Goal: Task Accomplishment & Management: Manage account settings

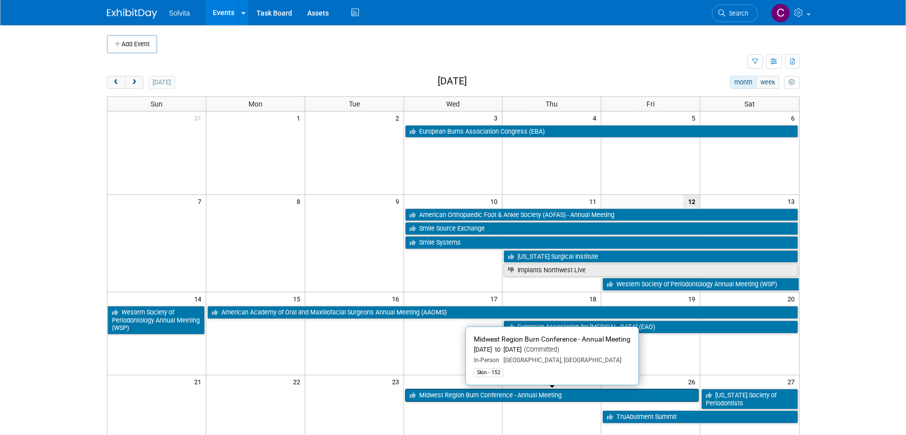
click at [518, 393] on link "Midwest Region Burn Conference - Annual Meeting" at bounding box center [552, 394] width 294 height 13
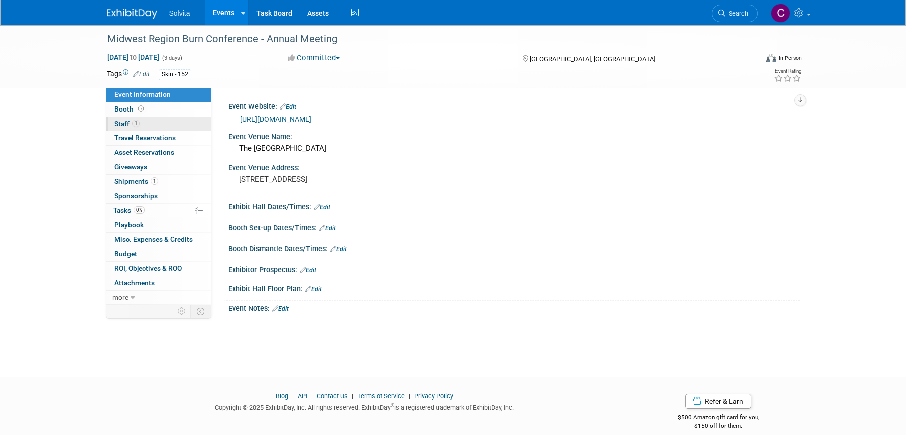
click at [124, 123] on span "Staff 1" at bounding box center [126, 123] width 25 height 8
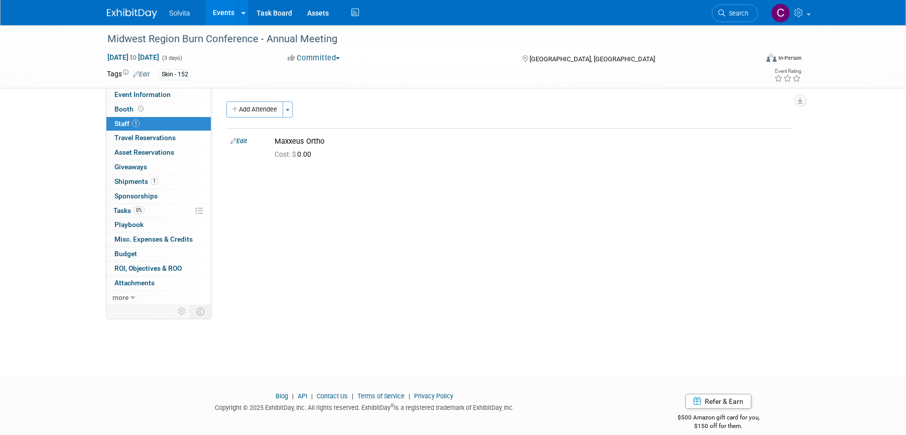
click at [124, 123] on span "Staff 1" at bounding box center [126, 123] width 25 height 8
click at [118, 125] on span "Staff 1" at bounding box center [126, 123] width 25 height 8
click at [313, 149] on div "Cost: $ 0.00" at bounding box center [531, 153] width 528 height 15
click at [225, 8] on link "Events" at bounding box center [223, 12] width 37 height 25
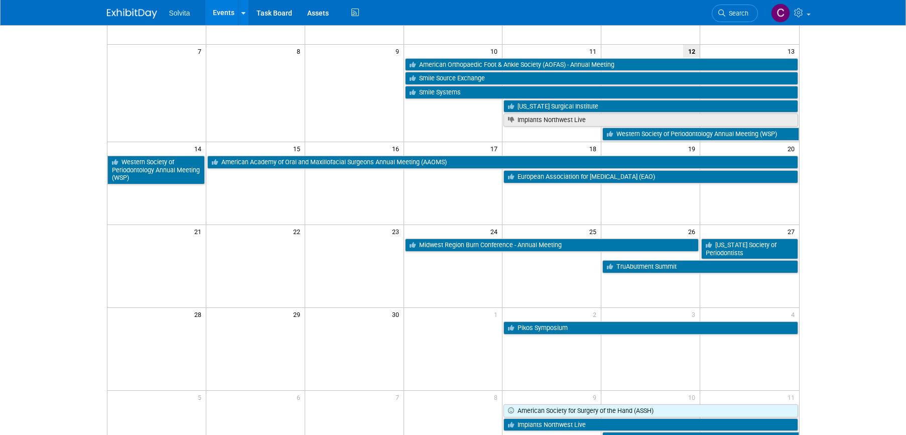
scroll to position [151, 0]
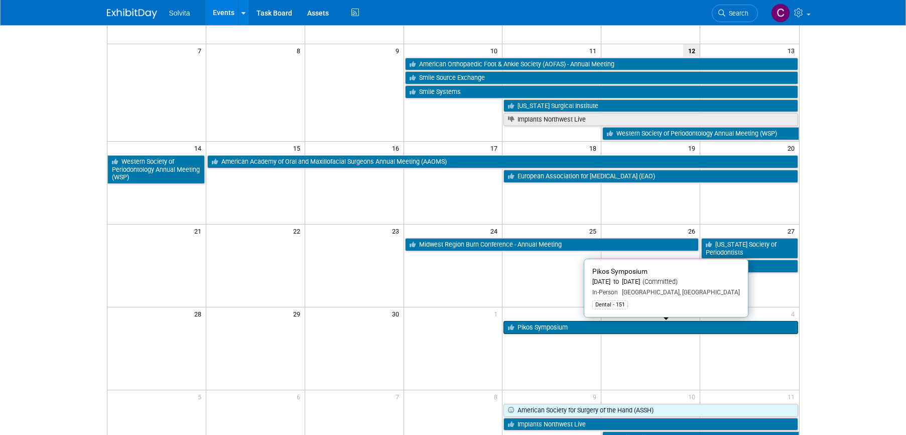
click at [548, 328] on link "Pikos Symposium" at bounding box center [650, 327] width 294 height 13
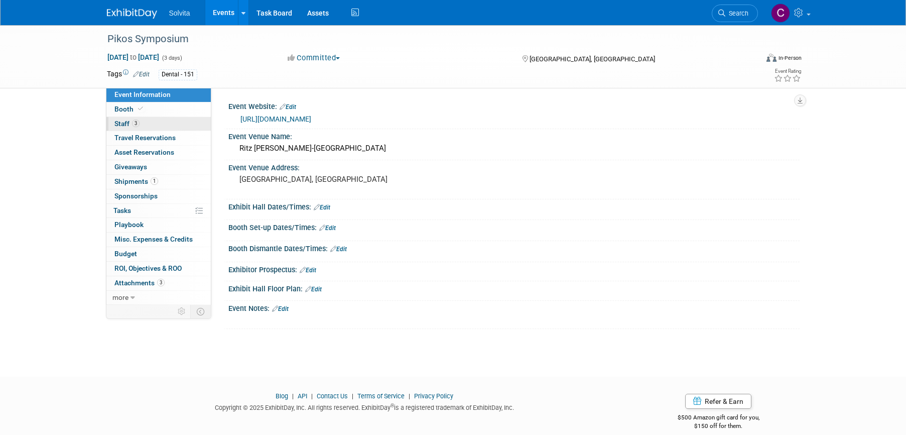
click at [119, 122] on span "Staff 3" at bounding box center [126, 123] width 25 height 8
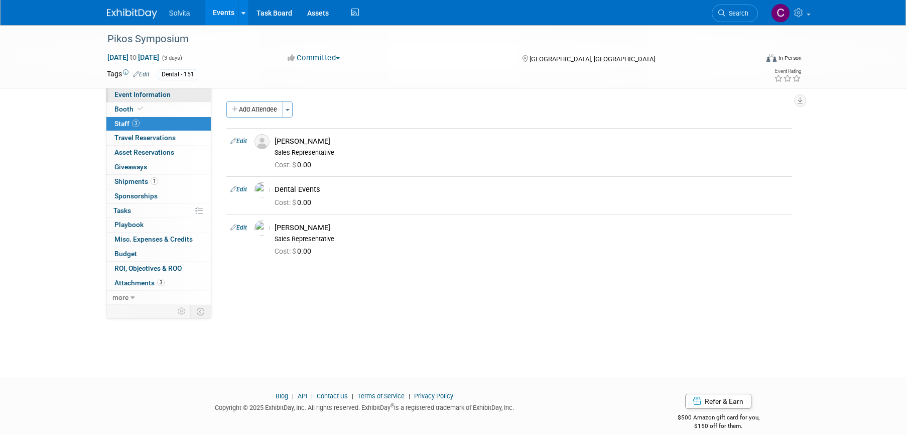
click at [142, 92] on span "Event Information" at bounding box center [142, 94] width 56 height 8
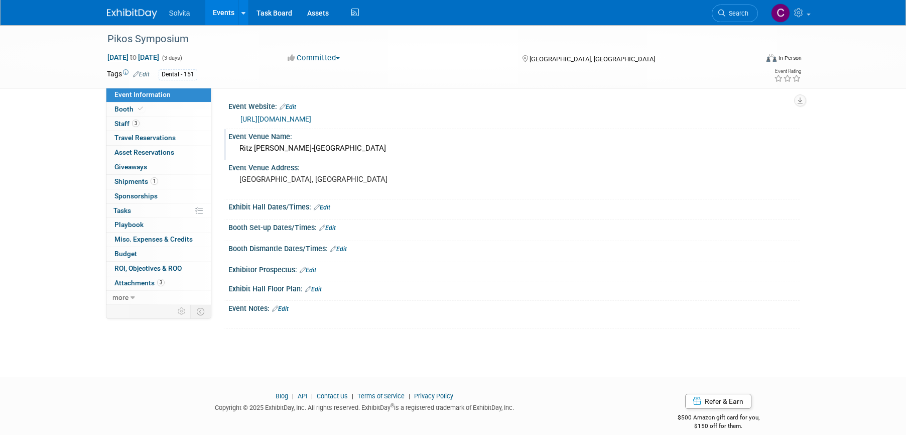
drag, startPoint x: 238, startPoint y: 149, endPoint x: 348, endPoint y: 145, distance: 109.5
click at [348, 145] on div "Ritz Carlton Orlando-Great Lakes" at bounding box center [514, 149] width 556 height 16
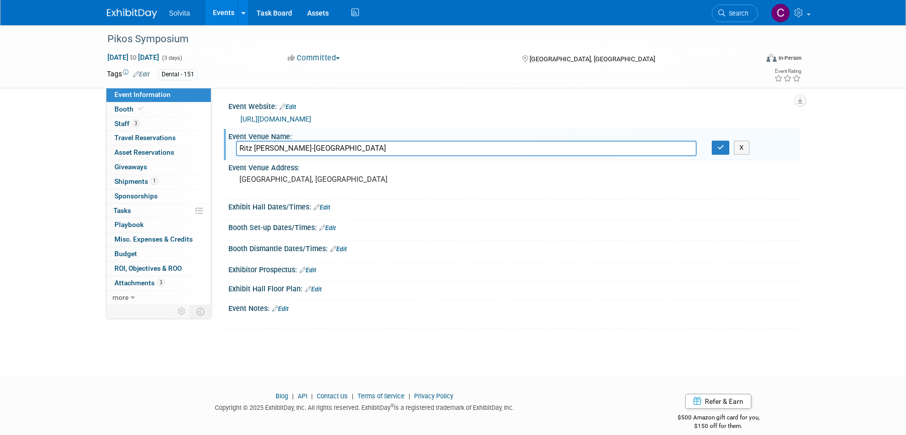
drag, startPoint x: 351, startPoint y: 148, endPoint x: 232, endPoint y: 145, distance: 118.5
click at [232, 145] on div "Ritz Carlton Orlando-Great Lakes" at bounding box center [466, 149] width 476 height 16
click at [720, 147] on icon "button" at bounding box center [720, 147] width 7 height 7
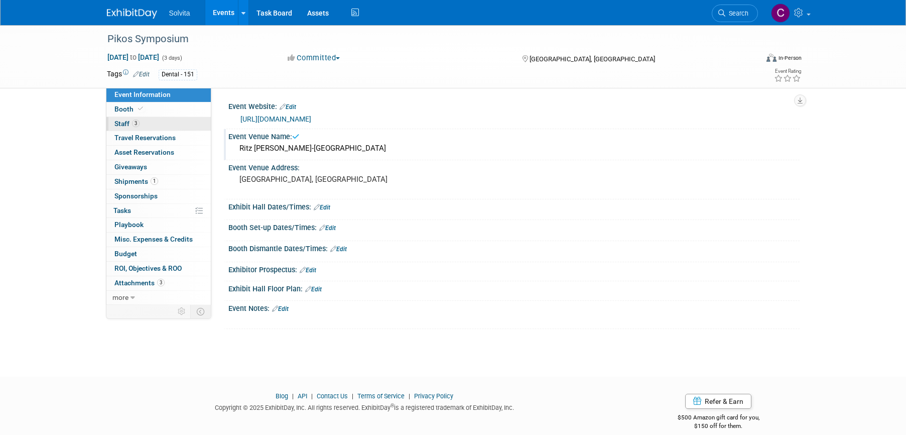
click at [124, 123] on span "Staff 3" at bounding box center [126, 123] width 25 height 8
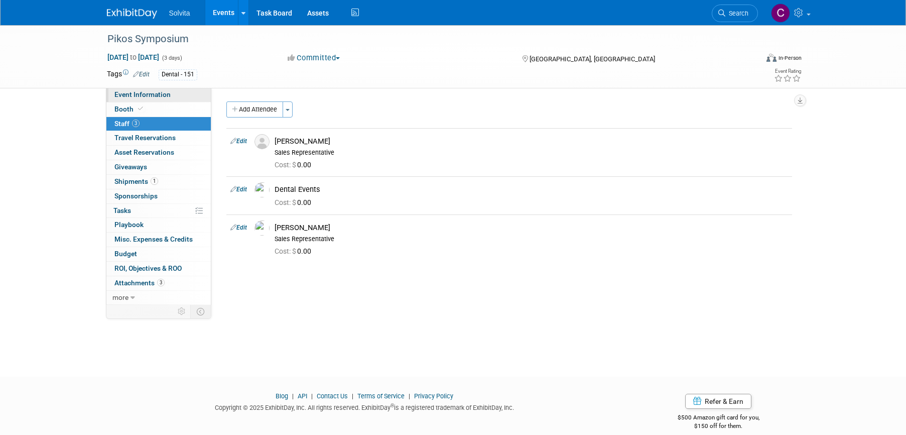
click at [139, 95] on span "Event Information" at bounding box center [142, 94] width 56 height 8
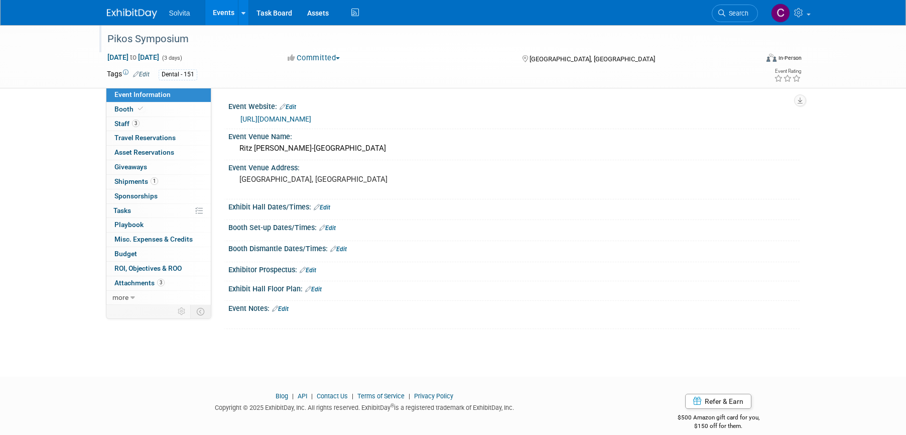
click at [155, 35] on div "Pikos Symposium" at bounding box center [423, 39] width 639 height 18
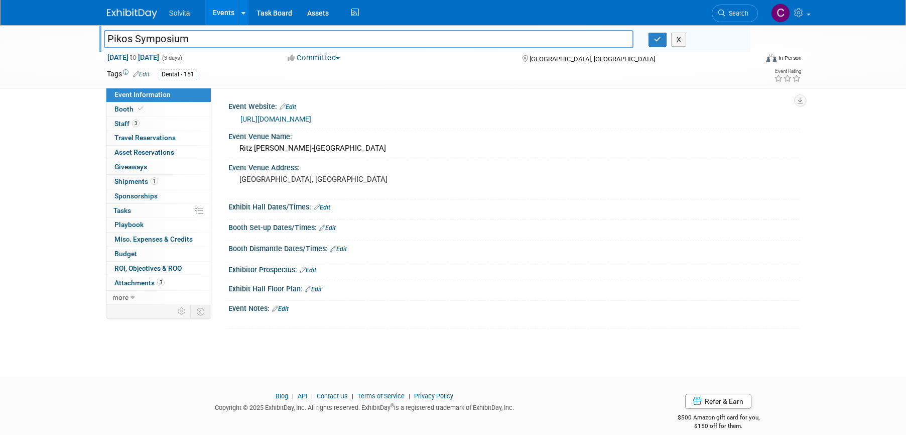
click at [473, 250] on div "Booth Dismantle Dates/Times: Edit" at bounding box center [513, 247] width 571 height 13
click at [654, 44] on button "button" at bounding box center [657, 40] width 18 height 14
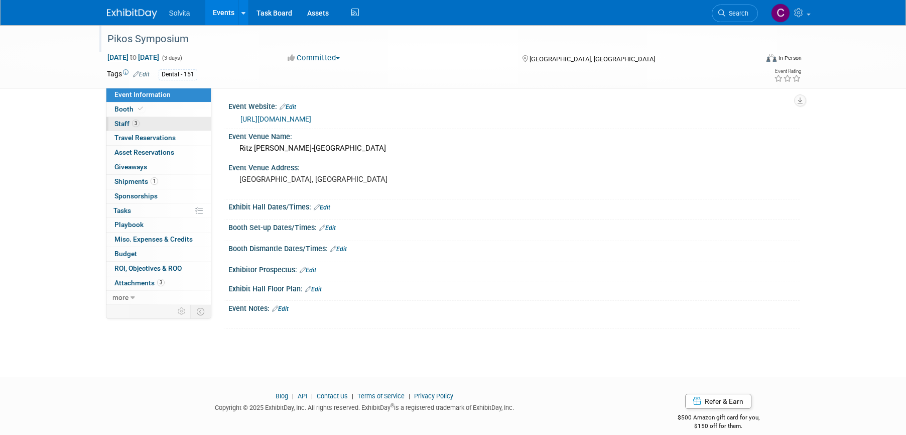
drag, startPoint x: 128, startPoint y: 122, endPoint x: 188, endPoint y: 131, distance: 60.5
click at [128, 122] on span "Staff 3" at bounding box center [126, 123] width 25 height 8
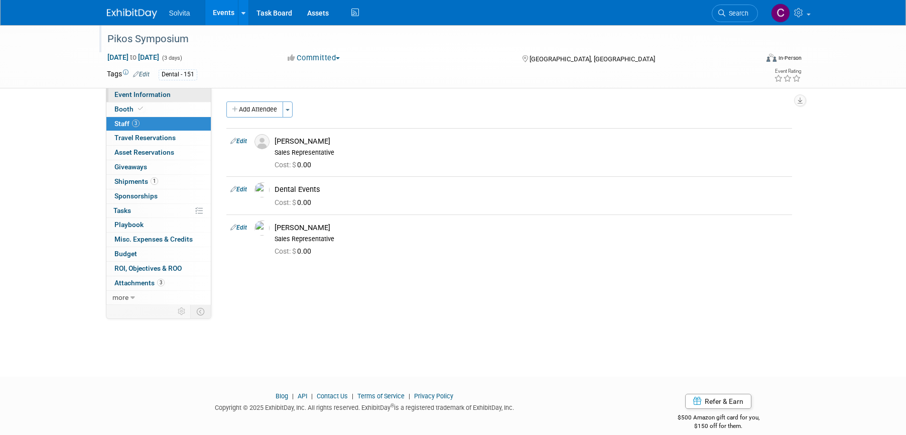
click at [142, 91] on span "Event Information" at bounding box center [142, 94] width 56 height 8
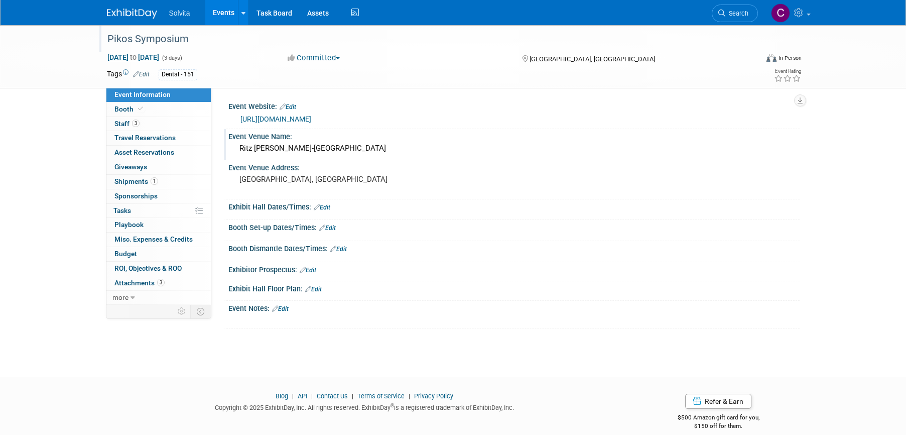
drag, startPoint x: 239, startPoint y: 149, endPoint x: 360, endPoint y: 148, distance: 121.0
click at [360, 148] on div "Ritz Carlton Orlando-Great Lakes" at bounding box center [514, 149] width 556 height 16
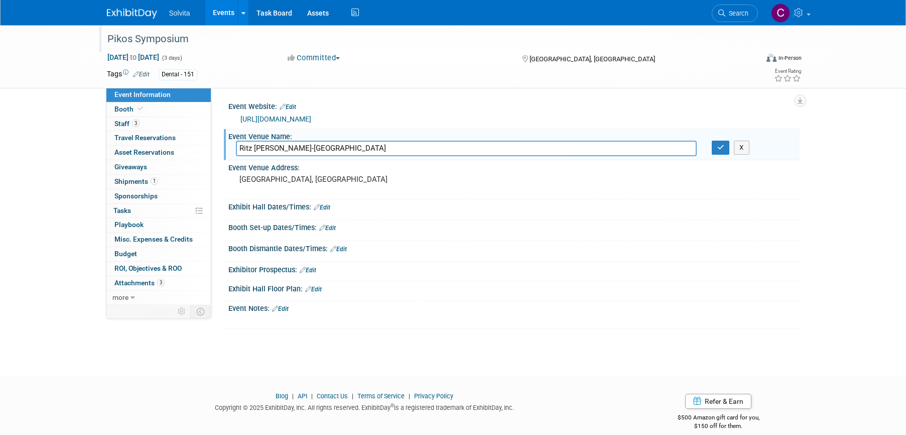
click at [724, 157] on div "Ritz Carlton Orlando-Great Lakes Ritz Carlton Orlando-Great Lakes X" at bounding box center [513, 149] width 571 height 17
click at [721, 146] on icon "button" at bounding box center [720, 147] width 7 height 7
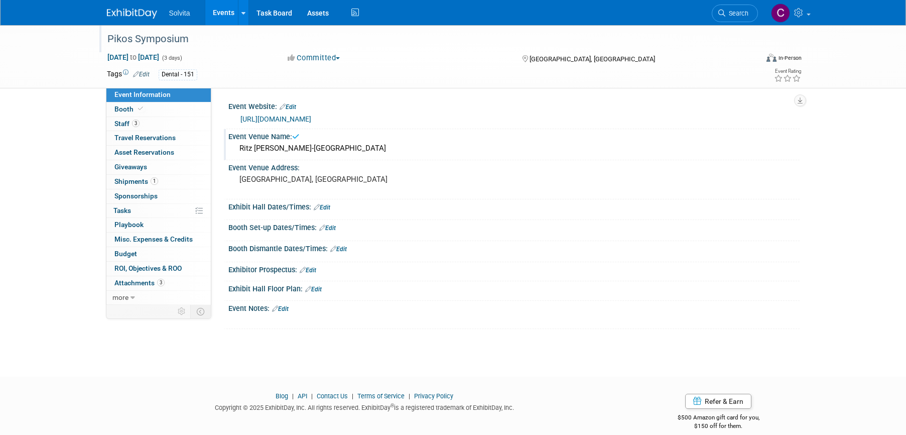
click at [372, 150] on div "Ritz Carlton Orlando-Great Lakes" at bounding box center [514, 149] width 556 height 16
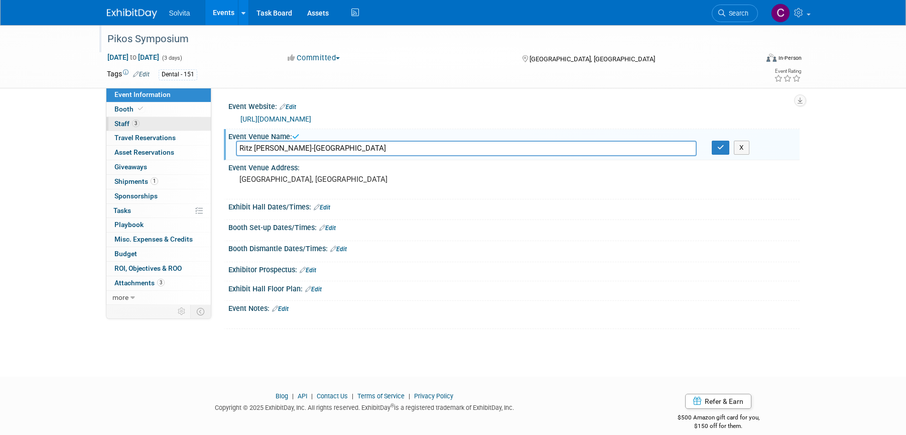
drag, startPoint x: 361, startPoint y: 147, endPoint x: 193, endPoint y: 128, distance: 169.2
click at [193, 128] on div "Event Information Event Info Booth Booth 3 Staff 3 Staff 0 Travel Reservations …" at bounding box center [453, 177] width 708 height 304
click at [722, 145] on icon "button" at bounding box center [720, 147] width 7 height 7
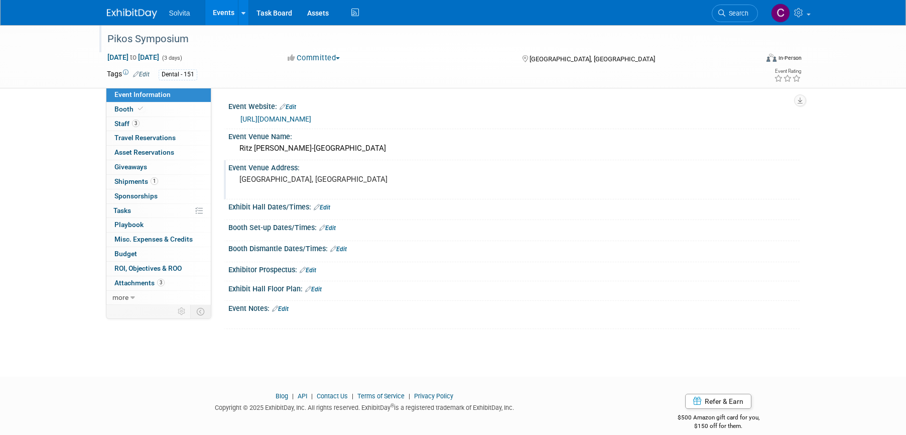
click at [266, 183] on pre "[GEOGRAPHIC_DATA], [GEOGRAPHIC_DATA]" at bounding box center [347, 179] width 216 height 9
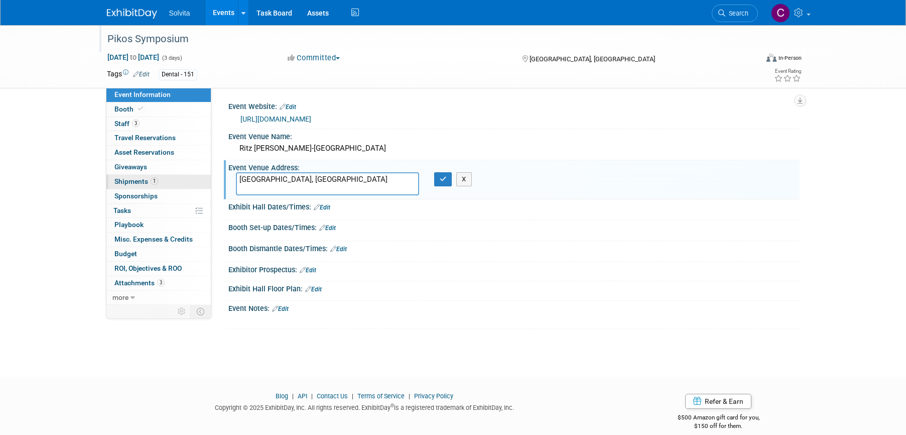
drag, startPoint x: 311, startPoint y: 182, endPoint x: 209, endPoint y: 180, distance: 101.9
click at [209, 180] on div "Event Information Event Info Booth Booth 3 Staff 3 Staff 0 Travel Reservations …" at bounding box center [453, 177] width 708 height 304
drag, startPoint x: 296, startPoint y: 180, endPoint x: 193, endPoint y: 174, distance: 102.6
click at [193, 174] on div "Event Information Event Info Booth Booth 3 Staff 3 Staff 0 Travel Reservations …" at bounding box center [453, 177] width 708 height 304
paste textarea "4012 Central Florida Pkwy, Orlando, FL 32837"
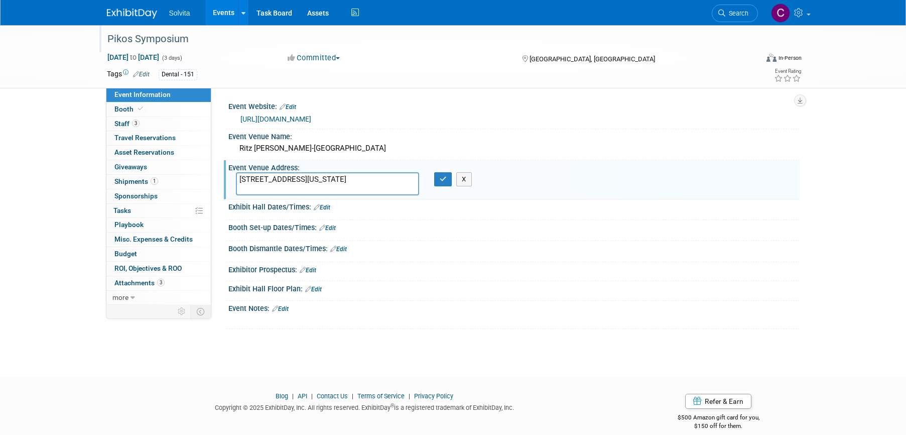
click at [330, 179] on textarea "4012 Central Florida Pkwy, Orlando, FL 32837" at bounding box center [327, 183] width 183 height 23
type textarea "4012 Central Florida Pkwy Orlando, FL 32837"
click at [442, 183] on button "button" at bounding box center [443, 179] width 18 height 14
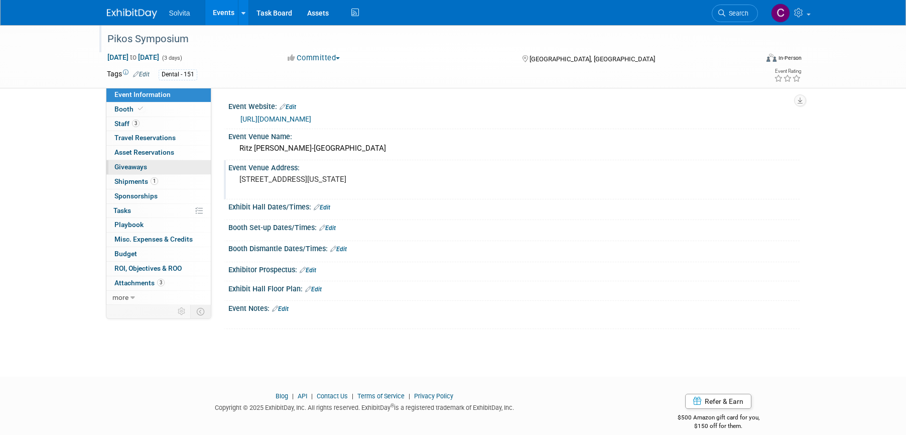
click at [128, 165] on span "Giveaways 0" at bounding box center [130, 167] width 33 height 8
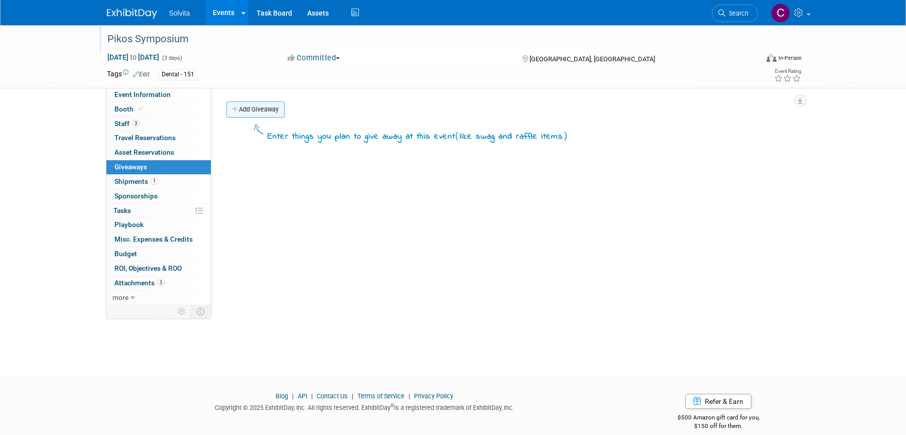
click at [254, 110] on link "Add Giveaway" at bounding box center [255, 109] width 58 height 16
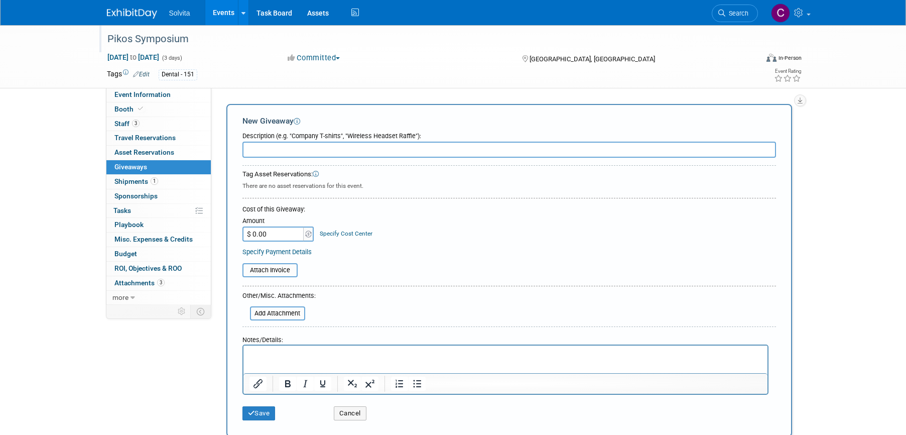
click at [329, 151] on input "text" at bounding box center [509, 150] width 534 height 16
click at [291, 150] on input "Pens" at bounding box center [509, 150] width 534 height 16
type input "Pens"
click at [344, 410] on button "Cancel" at bounding box center [350, 413] width 33 height 14
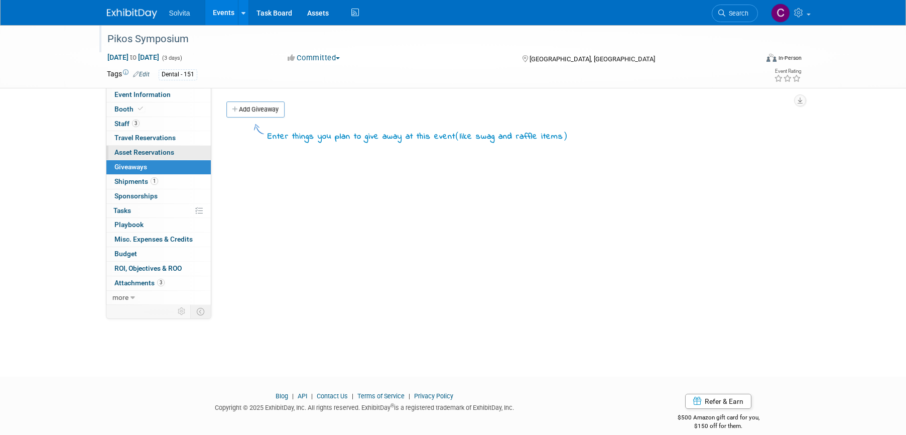
click at [141, 152] on span "Asset Reservations 0" at bounding box center [144, 152] width 60 height 8
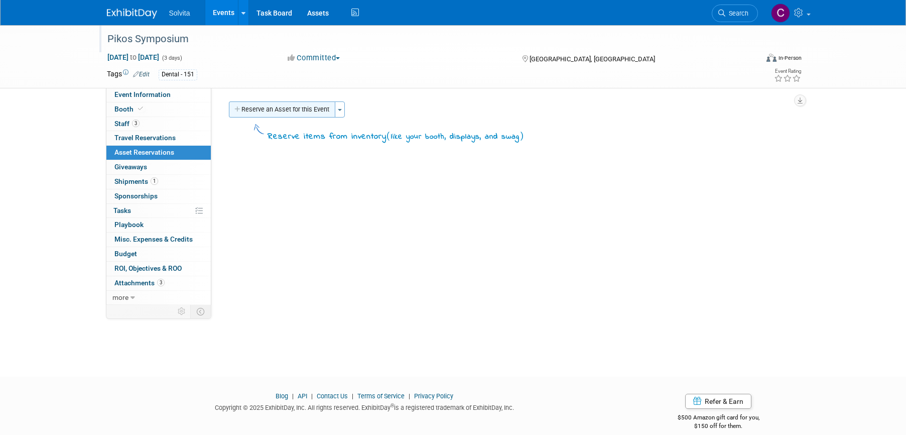
click at [304, 109] on button "Reserve an Asset for this Event" at bounding box center [282, 109] width 106 height 16
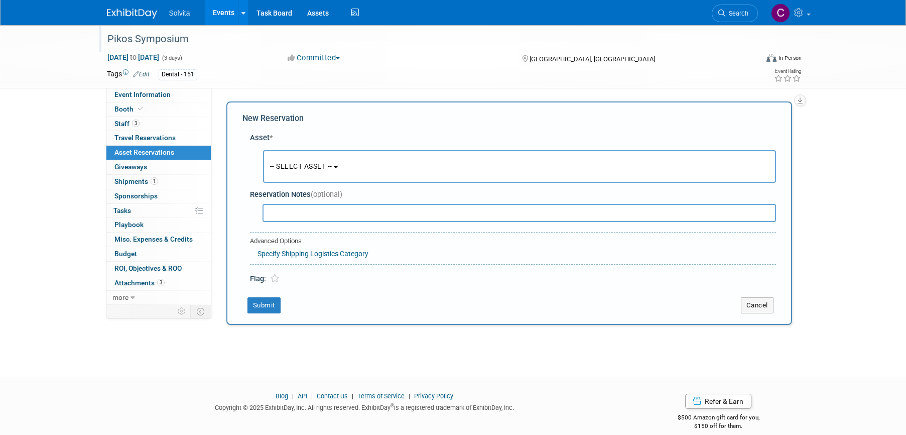
scroll to position [10, 0]
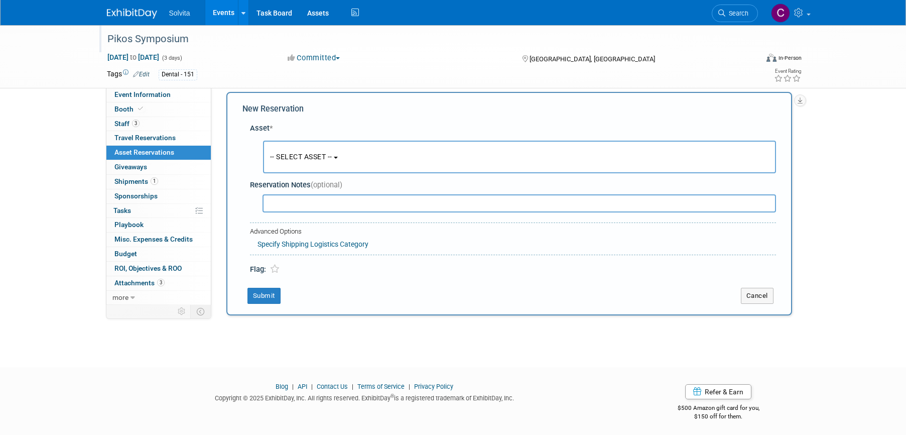
click at [308, 161] on button "-- SELECT ASSET --" at bounding box center [519, 157] width 513 height 33
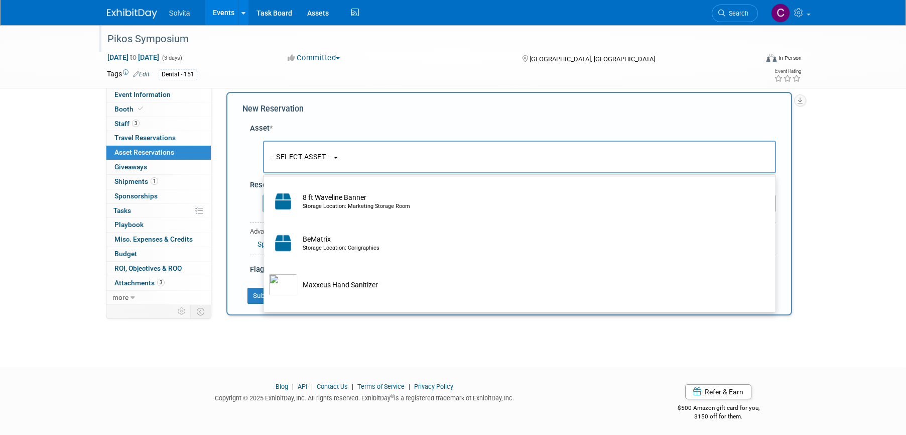
scroll to position [251, 0]
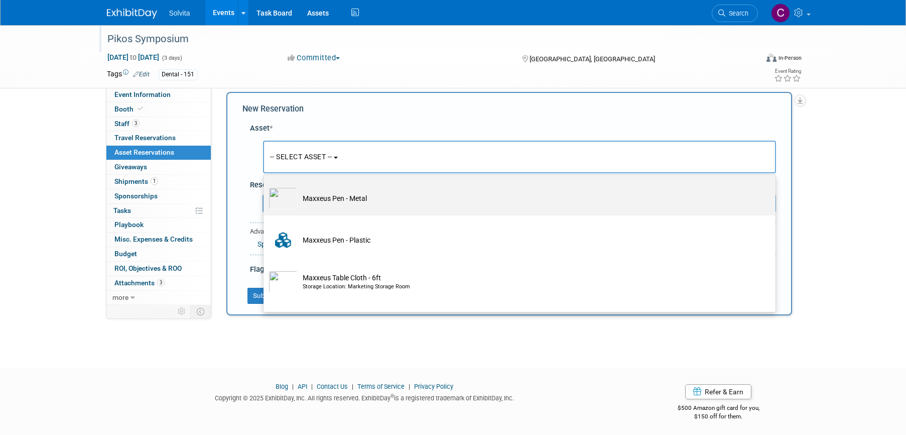
click at [333, 203] on td "Maxxeus Pen - Metal" at bounding box center [527, 198] width 458 height 22
click at [265, 186] on input "Maxxeus Pen - Metal" at bounding box center [261, 182] width 7 height 7
select select "10714701"
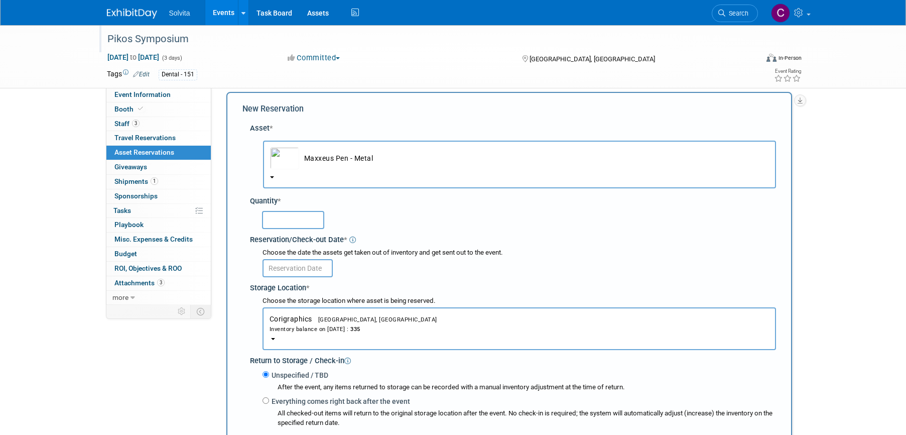
click at [309, 222] on input "text" at bounding box center [293, 220] width 62 height 18
type input "25"
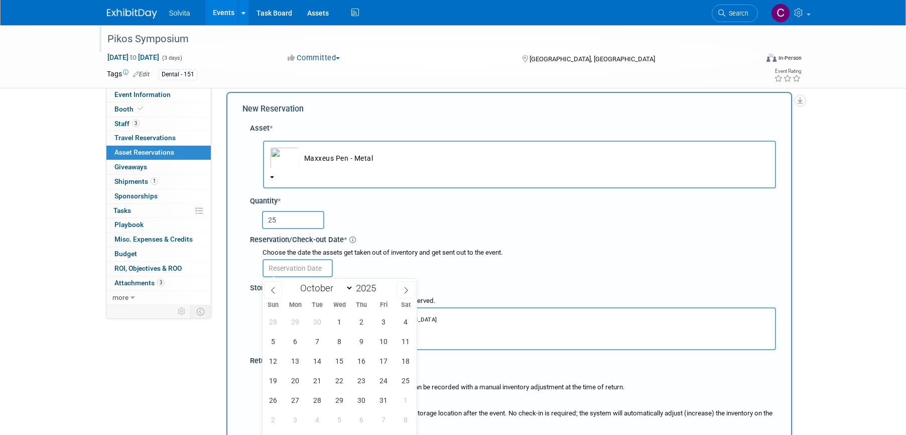
click at [309, 270] on input "text" at bounding box center [297, 268] width 70 height 18
click at [406, 289] on icon at bounding box center [406, 290] width 7 height 7
click at [272, 287] on icon at bounding box center [273, 290] width 7 height 7
select select "8"
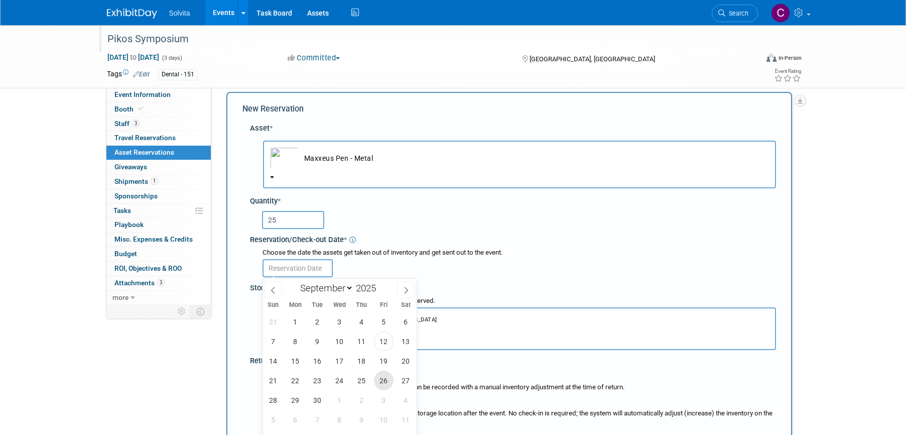
click at [382, 378] on span "26" at bounding box center [384, 380] width 20 height 20
type input "[DATE]"
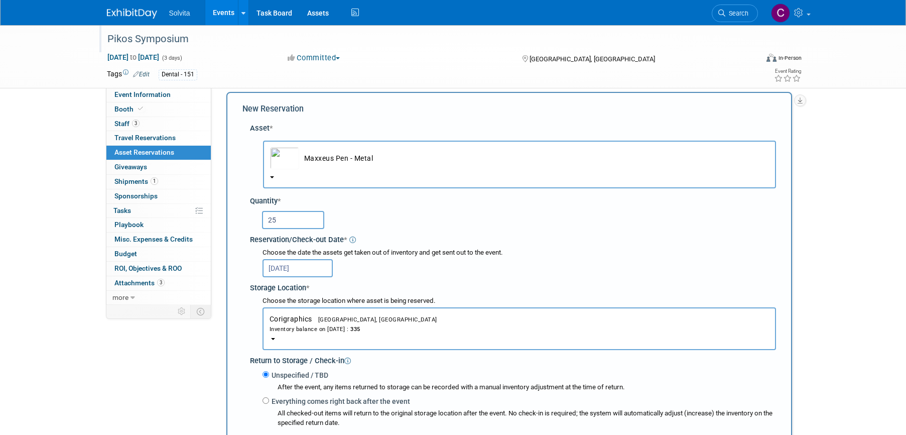
click at [379, 337] on button "Corigraphics Troy, OH Inventory balance on Sep 26, 2025 : 335" at bounding box center [518, 328] width 513 height 43
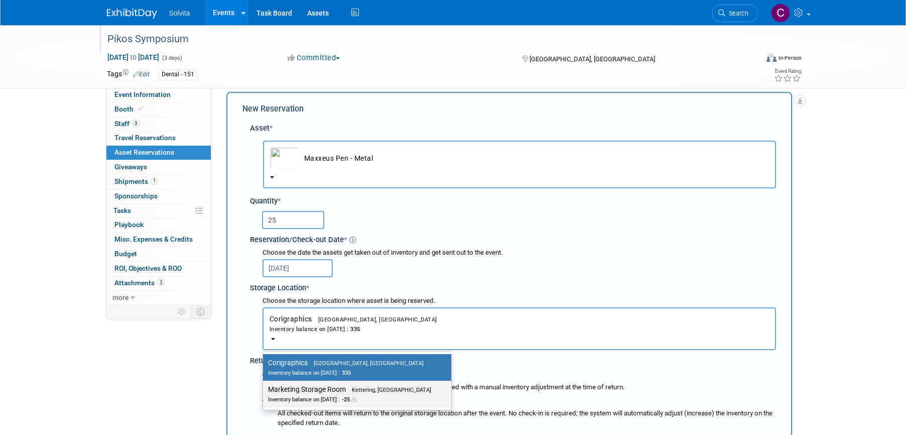
click at [374, 389] on span "Kettering, OH" at bounding box center [388, 389] width 85 height 7
click at [264, 389] on input "Marketing Storage Room Kettering, OH Inventory balance on Sep 26, 2025 : -25" at bounding box center [261, 389] width 7 height 7
select select "11223481"
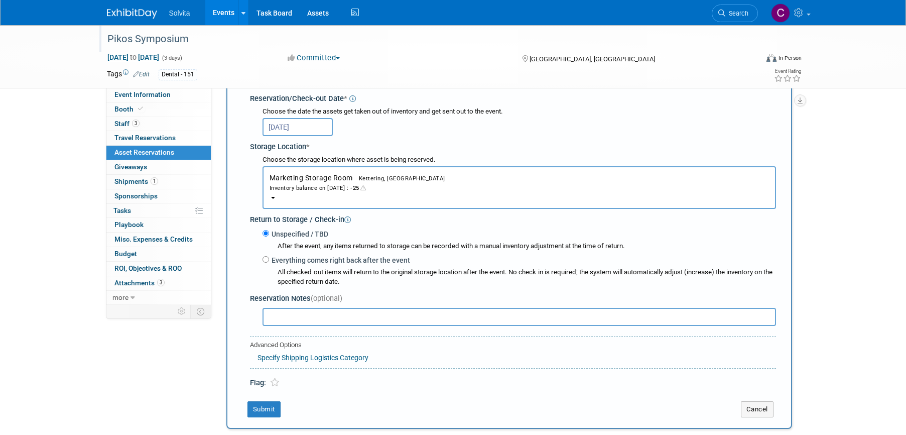
scroll to position [160, 0]
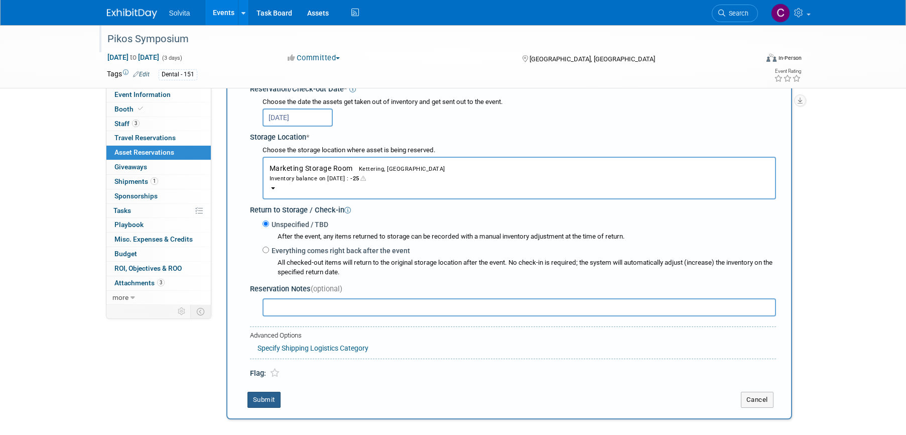
click at [266, 400] on button "Submit" at bounding box center [263, 399] width 33 height 16
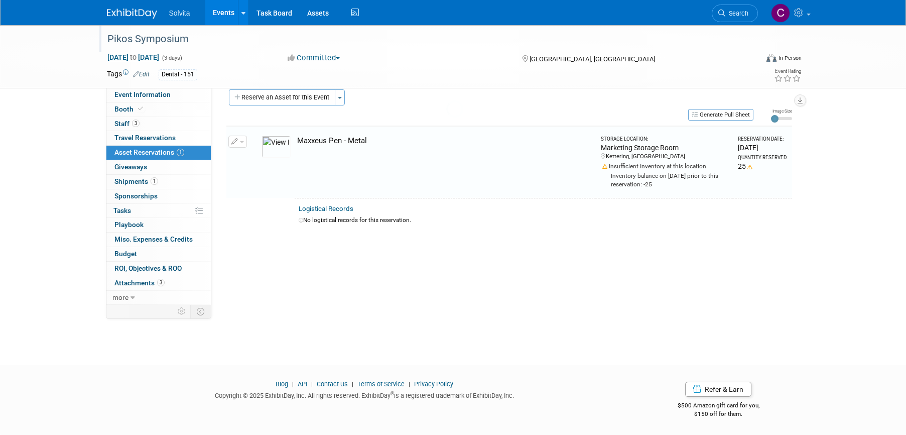
scroll to position [12, 0]
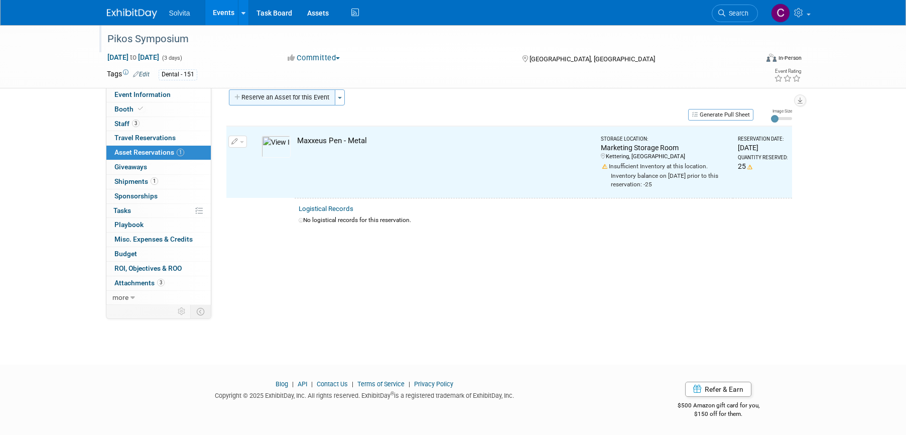
click at [304, 95] on button "Reserve an Asset for this Event" at bounding box center [282, 97] width 106 height 16
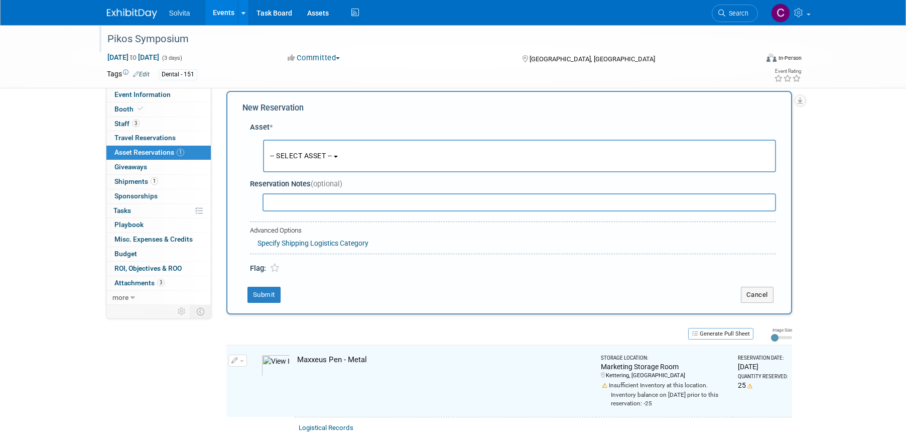
scroll to position [10, 0]
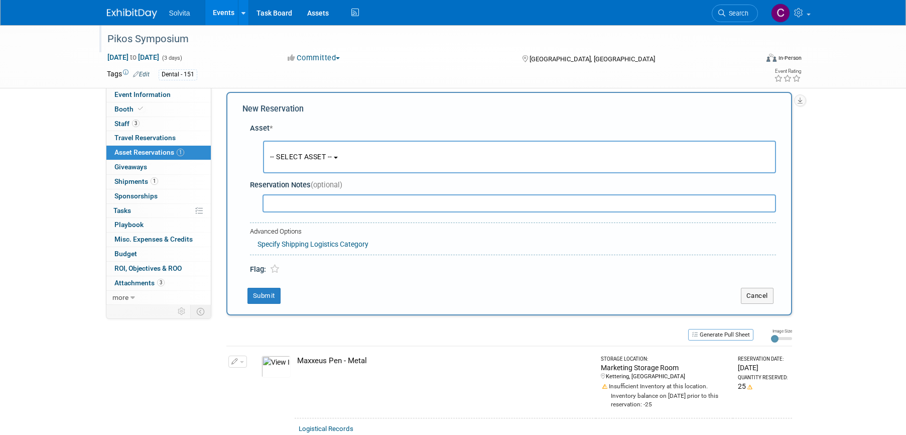
click at [333, 161] on button "-- SELECT ASSET --" at bounding box center [519, 157] width 513 height 33
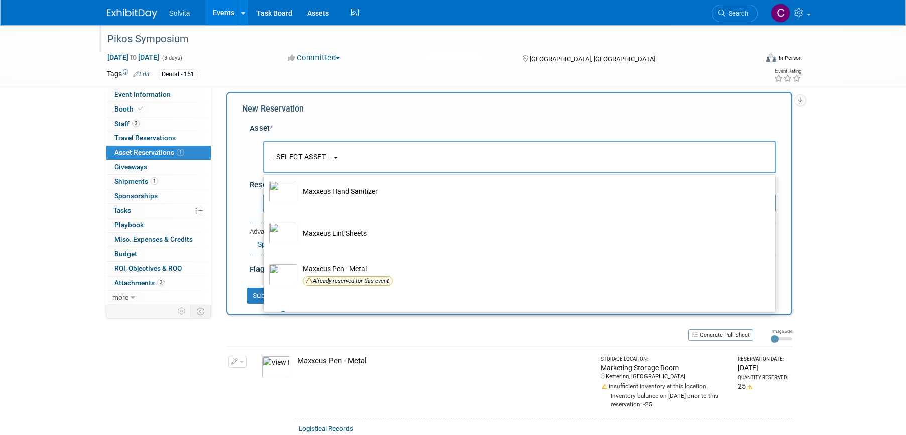
scroll to position [151, 0]
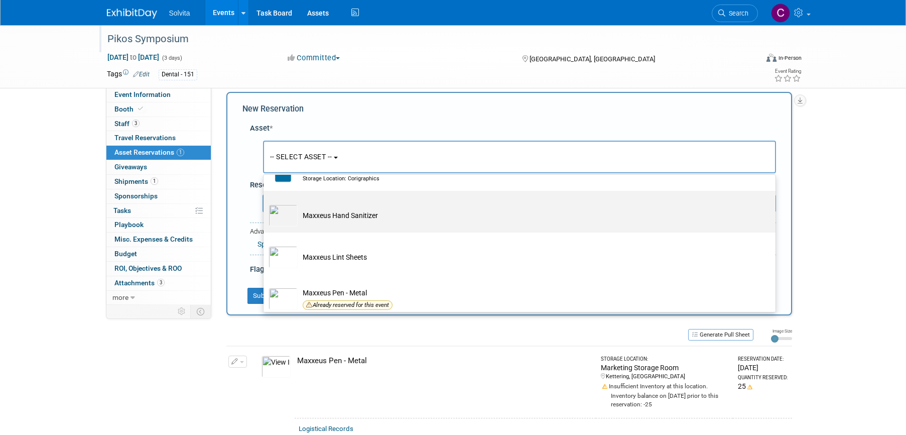
click at [343, 205] on td "Maxxeus Hand Sanitizer" at bounding box center [527, 215] width 458 height 22
click at [265, 203] on input "Maxxeus Hand Sanitizer" at bounding box center [261, 199] width 7 height 7
select select "10714704"
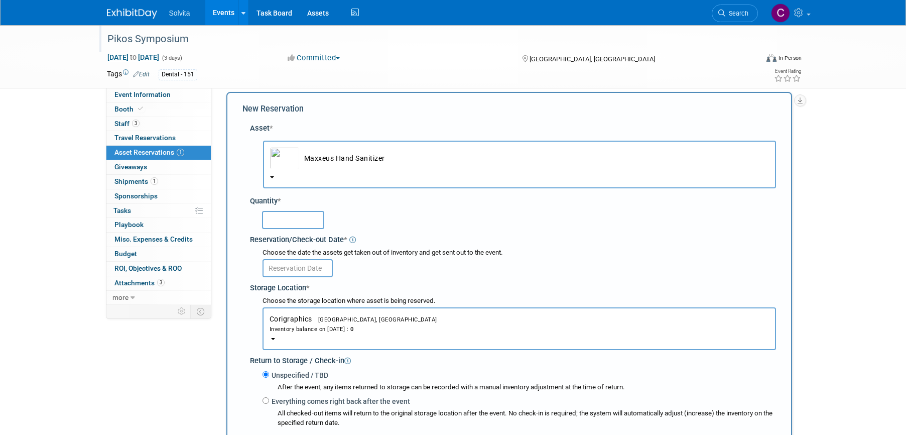
click at [291, 223] on input "text" at bounding box center [293, 220] width 62 height 18
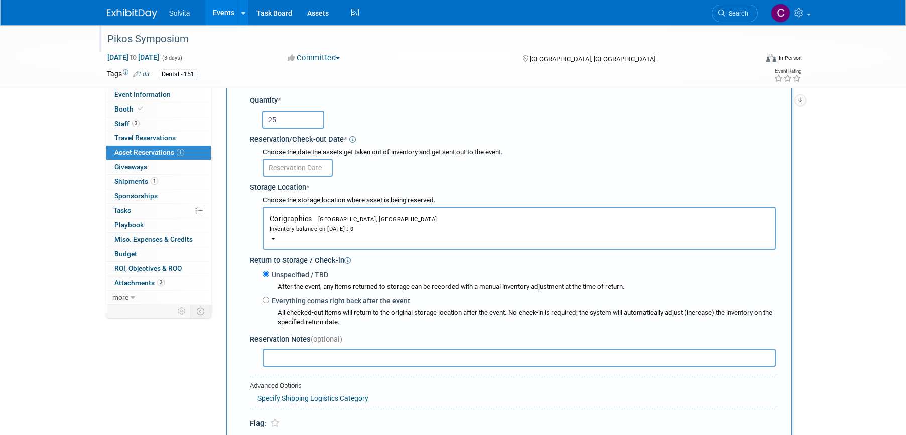
type input "25"
click at [306, 152] on div "Choose the date the assets get taken out of inventory and get sent out to the e…" at bounding box center [518, 153] width 513 height 10
click at [305, 170] on input "text" at bounding box center [297, 168] width 70 height 18
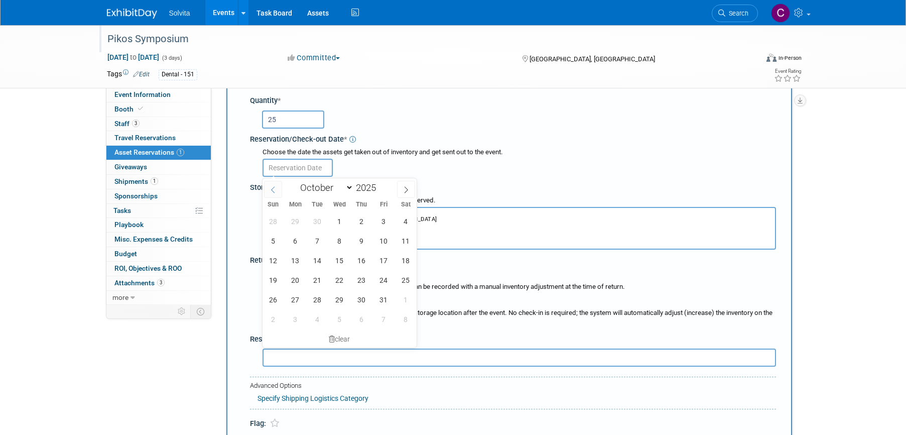
click at [277, 187] on span at bounding box center [273, 189] width 18 height 17
select select "8"
click at [385, 277] on span "26" at bounding box center [384, 280] width 20 height 20
type input "[DATE]"
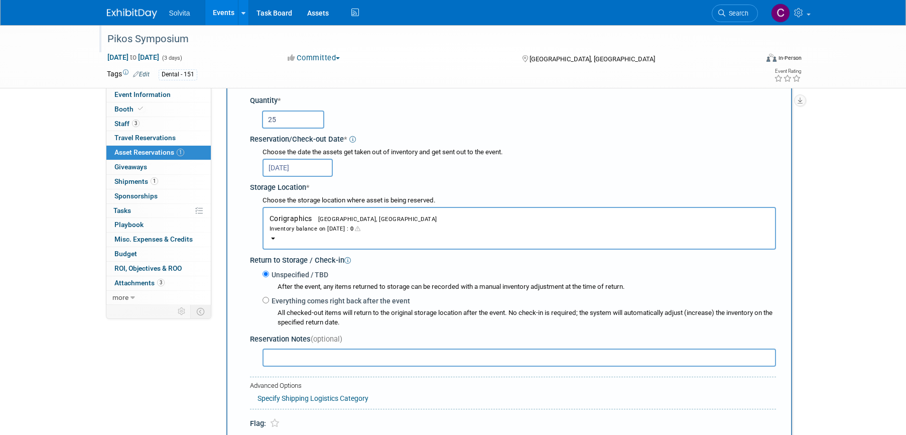
click at [351, 234] on button "Corigraphics Troy, OH Inventory balance on Sep 26, 2025 : 0" at bounding box center [518, 228] width 513 height 43
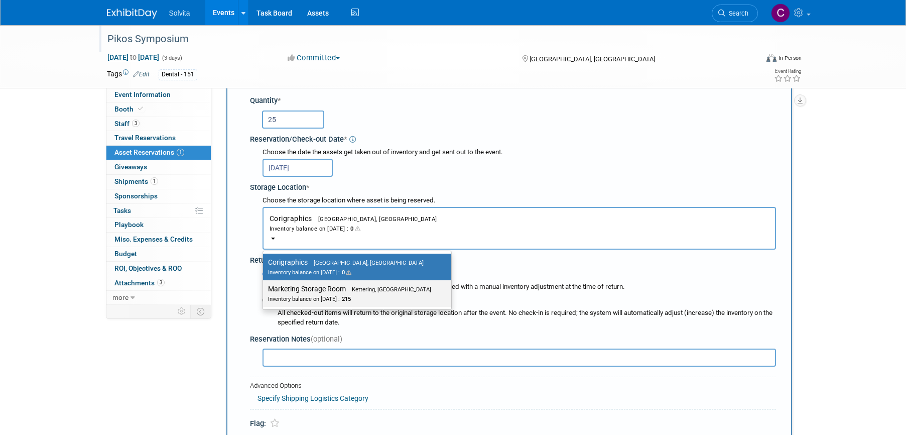
click at [347, 294] on label "Marketing Storage Room Kettering, OH Inventory balance on Sep 26, 2025 : 215" at bounding box center [354, 293] width 173 height 23
click at [264, 292] on input "Marketing Storage Room Kettering, OH Inventory balance on Sep 26, 2025 : 215" at bounding box center [261, 289] width 7 height 7
select select "11223481"
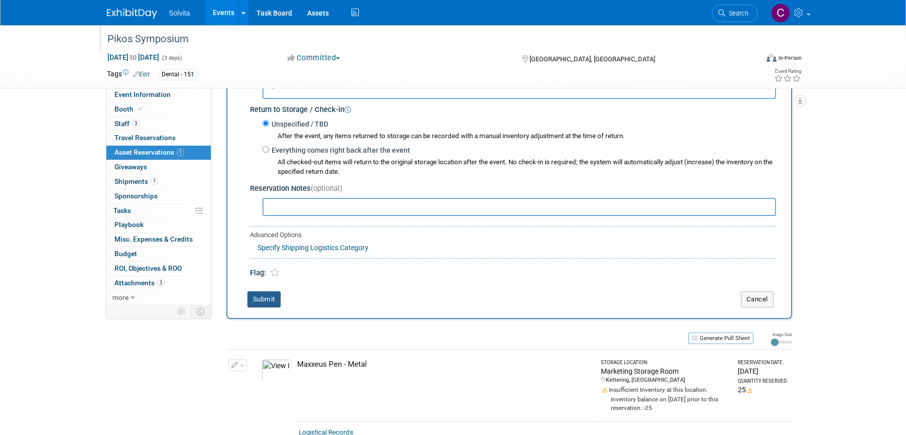
click at [271, 299] on button "Submit" at bounding box center [263, 299] width 33 height 16
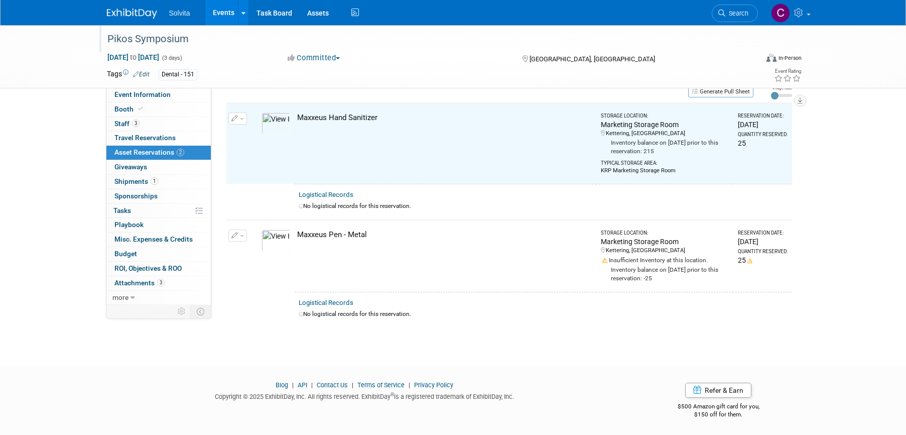
scroll to position [13, 0]
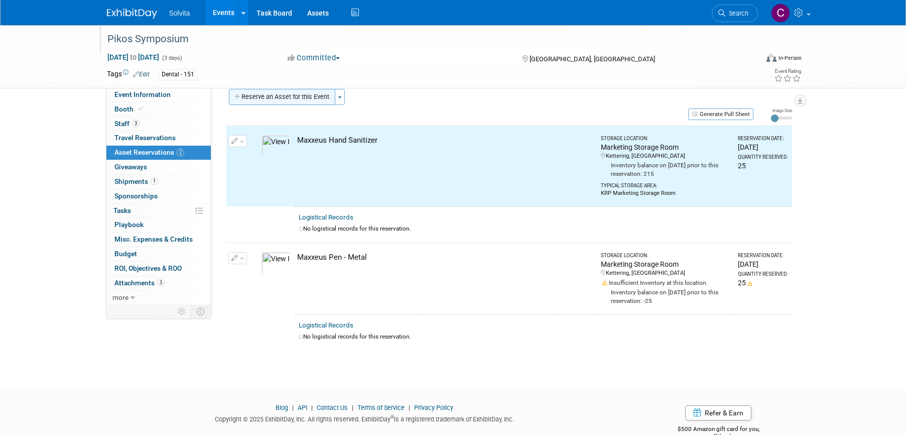
click at [311, 93] on button "Reserve an Asset for this Event" at bounding box center [282, 97] width 106 height 16
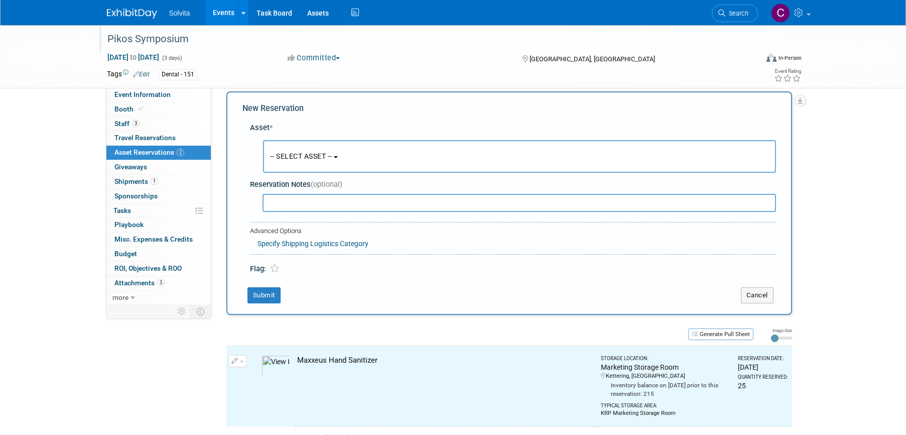
scroll to position [10, 0]
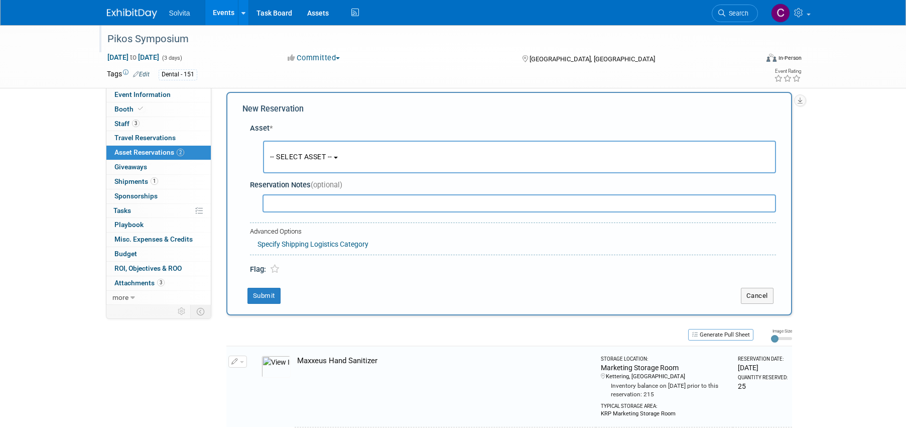
click at [347, 157] on button "-- SELECT ASSET --" at bounding box center [519, 157] width 513 height 33
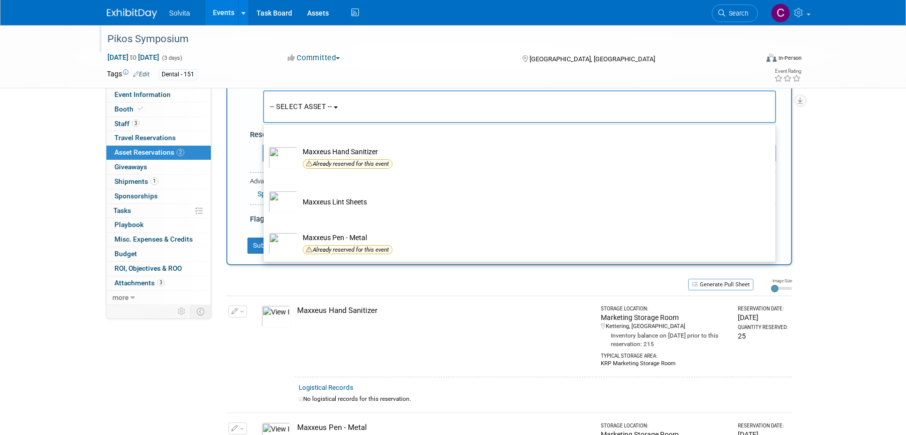
scroll to position [141, 0]
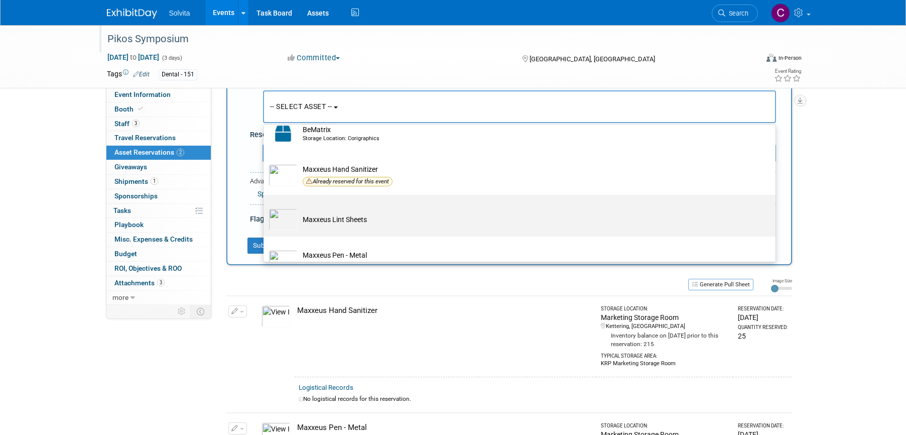
click at [344, 222] on td "Maxxeus Lint Sheets" at bounding box center [527, 219] width 458 height 22
click at [265, 207] on input "Maxxeus Lint Sheets" at bounding box center [261, 203] width 7 height 7
select select "10714702"
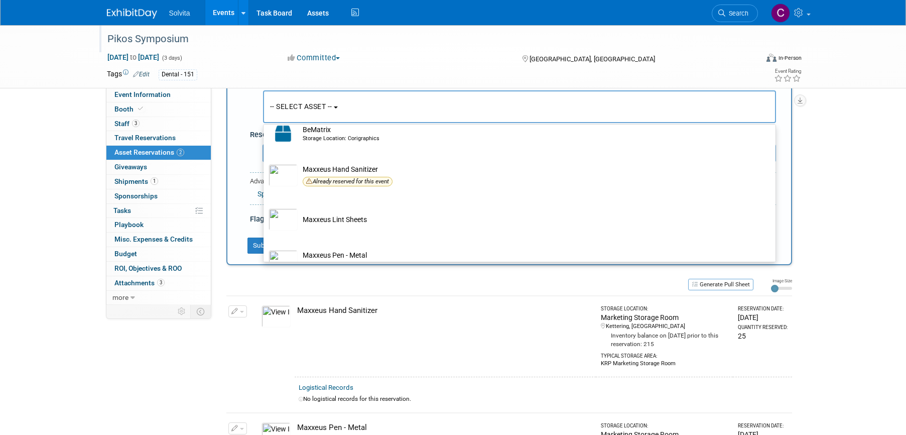
select select "9"
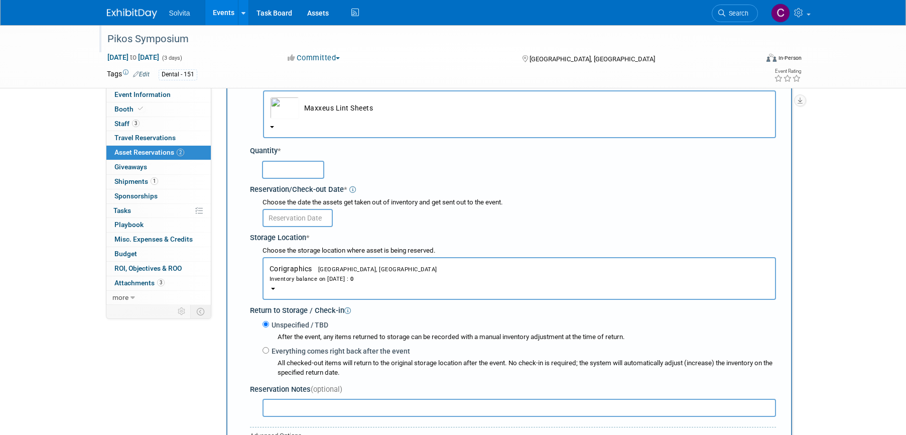
click at [294, 167] on input "text" at bounding box center [293, 170] width 62 height 18
type input "25"
click at [292, 224] on input "text" at bounding box center [297, 218] width 70 height 18
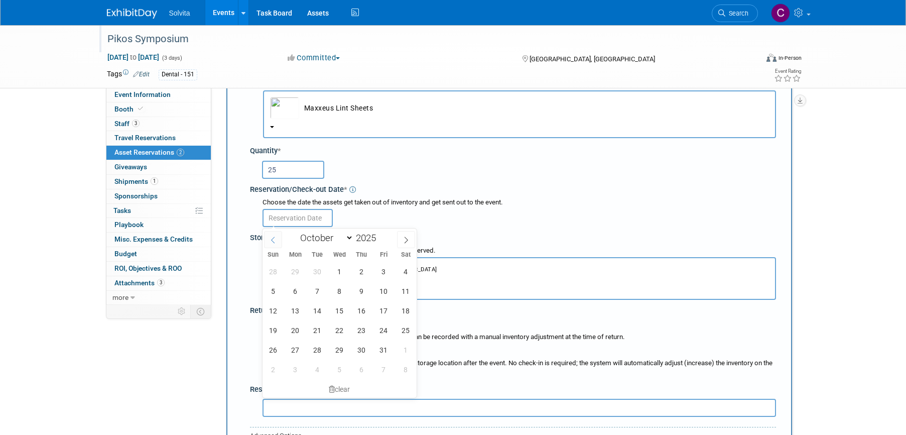
click at [270, 238] on icon at bounding box center [273, 239] width 7 height 7
select select "8"
click at [382, 333] on span "26" at bounding box center [384, 330] width 20 height 20
type input "[DATE]"
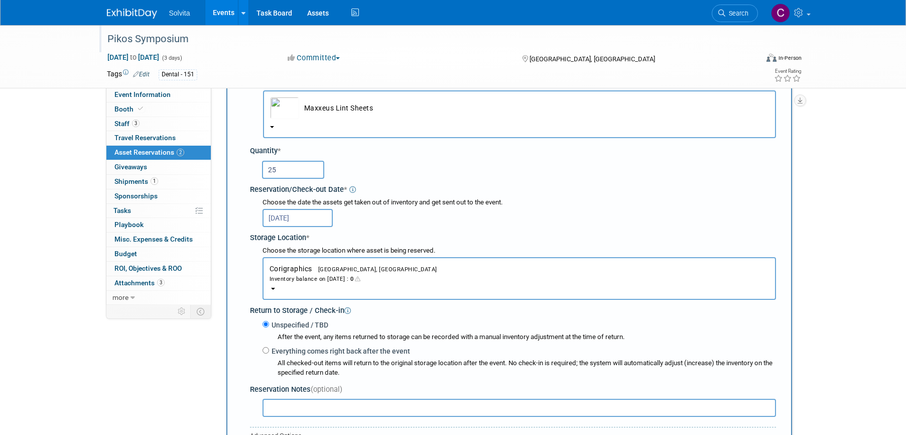
click at [340, 291] on button "Corigraphics Troy, OH Inventory balance on Sep 26, 2025 : 0" at bounding box center [518, 278] width 513 height 43
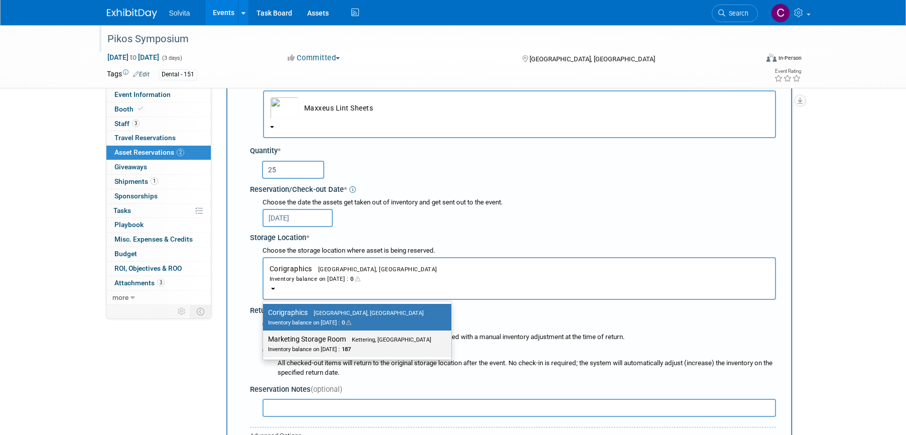
click at [343, 341] on label "Marketing Storage Room Kettering, OH Inventory balance on Sep 26, 2025 : 187" at bounding box center [354, 343] width 173 height 23
click at [264, 341] on input "Marketing Storage Room Kettering, OH Inventory balance on Sep 26, 2025 : 187" at bounding box center [261, 339] width 7 height 7
select select "11223481"
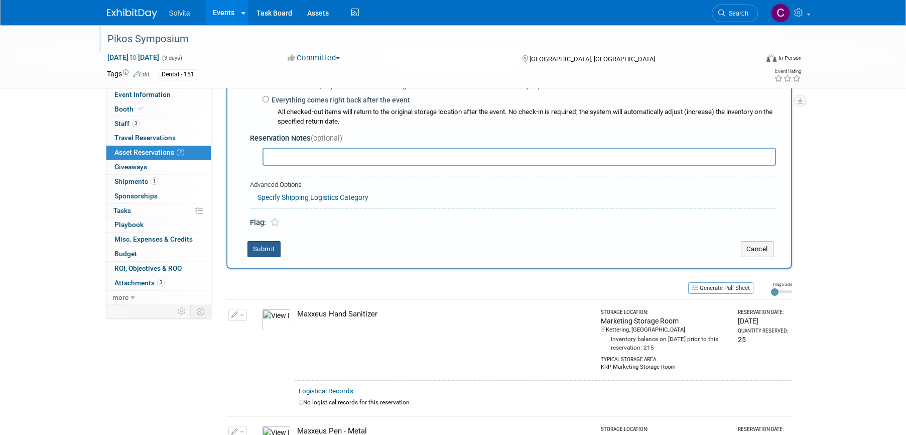
click at [264, 255] on button "Submit" at bounding box center [263, 249] width 33 height 16
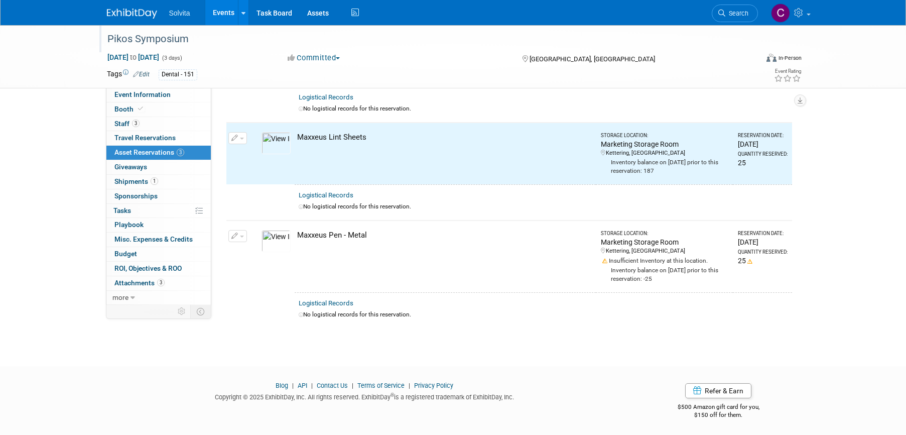
scroll to position [0, 0]
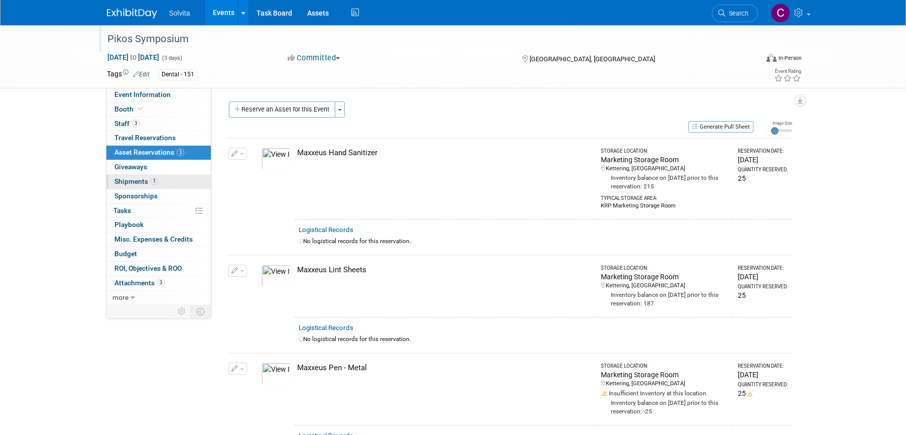
click at [130, 177] on link "1 Shipments 1" at bounding box center [158, 182] width 104 height 14
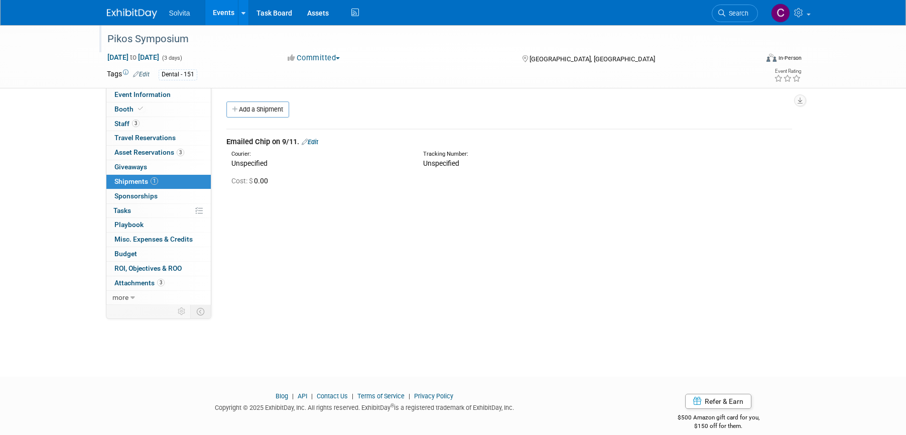
click at [316, 142] on link "Edit" at bounding box center [310, 142] width 17 height 8
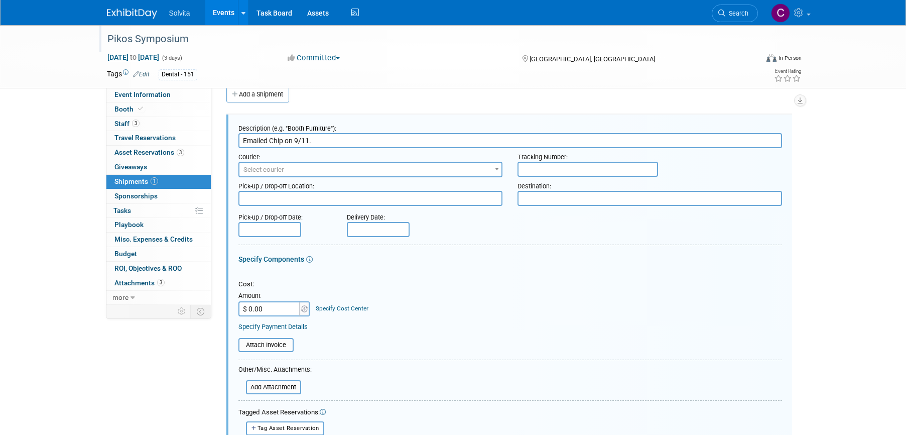
drag, startPoint x: 327, startPoint y: 141, endPoint x: 216, endPoint y: 135, distance: 111.6
click at [216, 135] on div "Event Website: Edit https://www.pikosinstitute.com/live-courses/pikos-symposium…" at bounding box center [505, 181] width 588 height 217
type input "C"
click at [489, 141] on input "Chip said to send normal show materials. Will ship out on" at bounding box center [510, 140] width 544 height 15
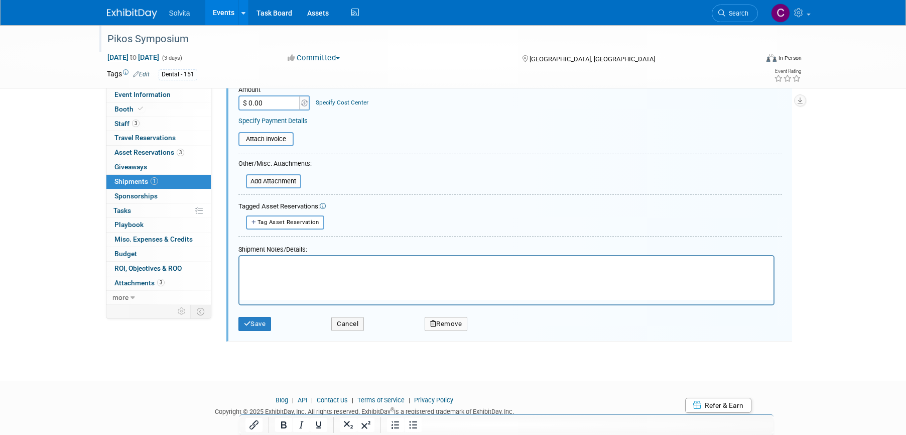
scroll to position [236, 0]
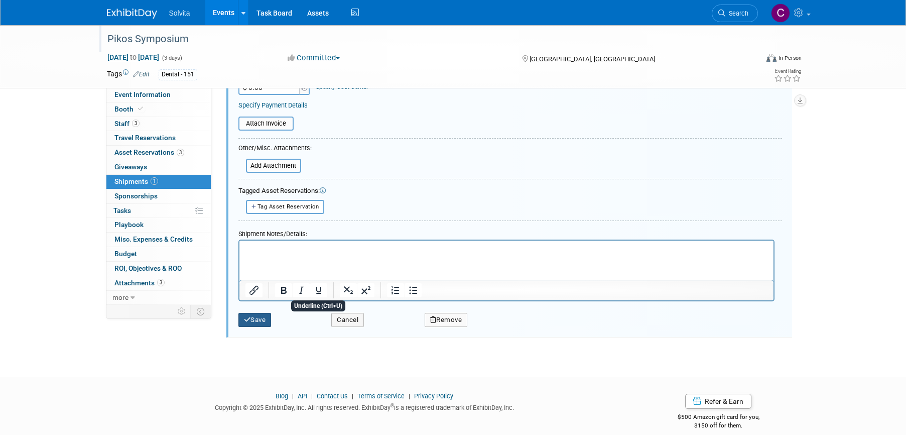
type input "Chip said to send normal show materials. Will ship out on 9/26"
drag, startPoint x: 271, startPoint y: 315, endPoint x: 403, endPoint y: 299, distance: 132.5
click at [271, 315] on button "Save" at bounding box center [254, 320] width 33 height 14
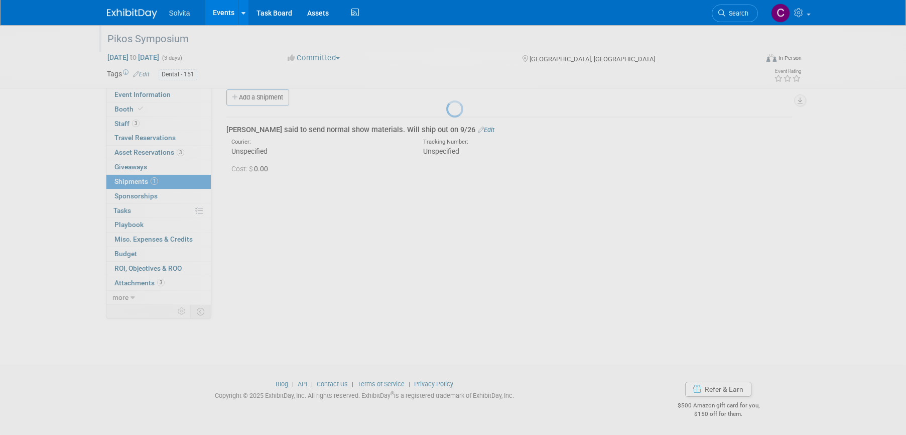
scroll to position [12, 0]
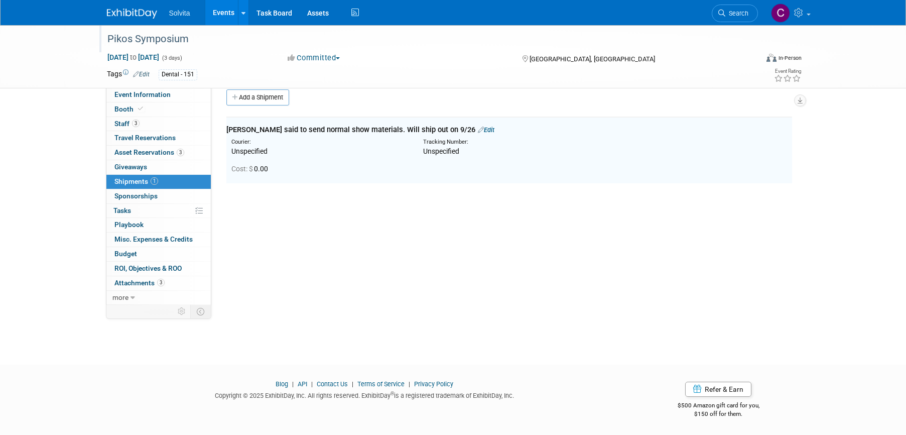
click at [531, 254] on div "Event Website: Edit https://www.pikosinstitute.com/live-courses/pikos-symposium…" at bounding box center [505, 184] width 588 height 217
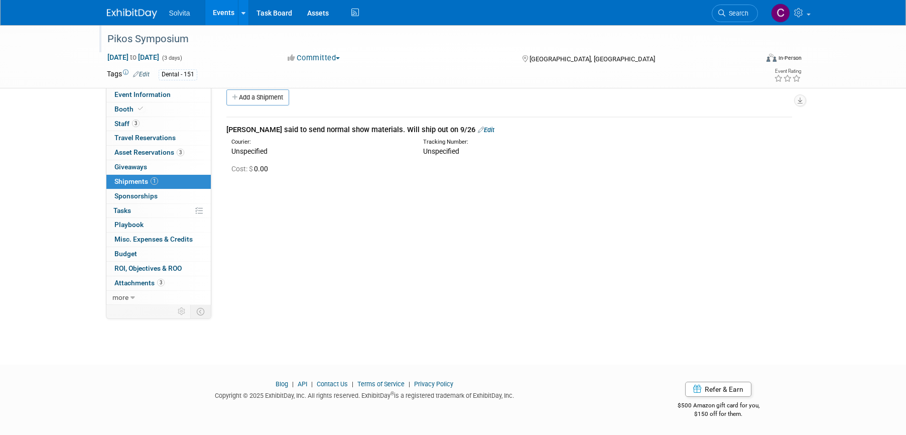
click at [227, 14] on link "Events" at bounding box center [223, 12] width 37 height 25
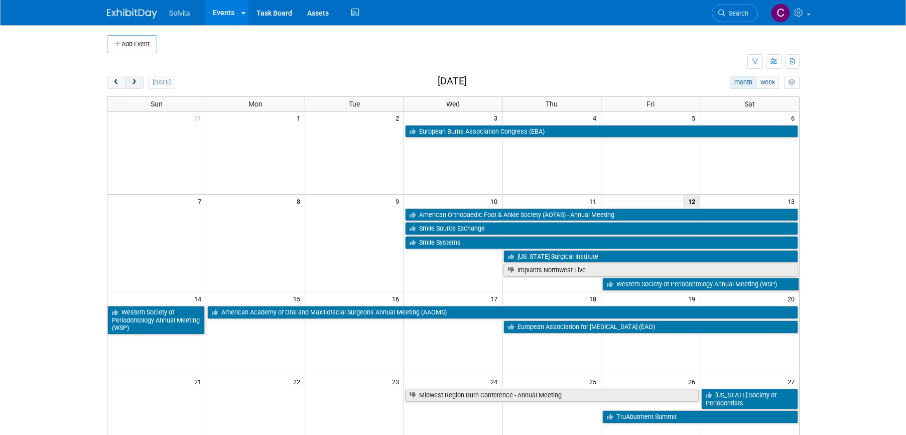
click at [136, 82] on span "next" at bounding box center [134, 82] width 8 height 7
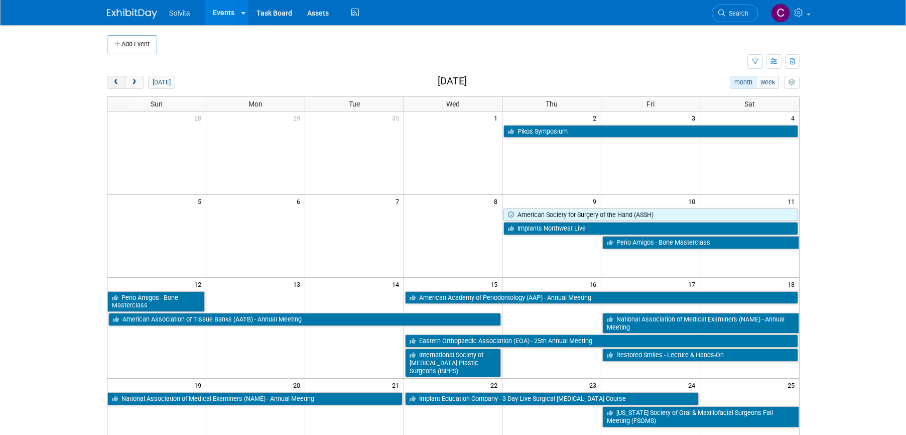
click at [124, 83] on button "prev" at bounding box center [116, 82] width 19 height 13
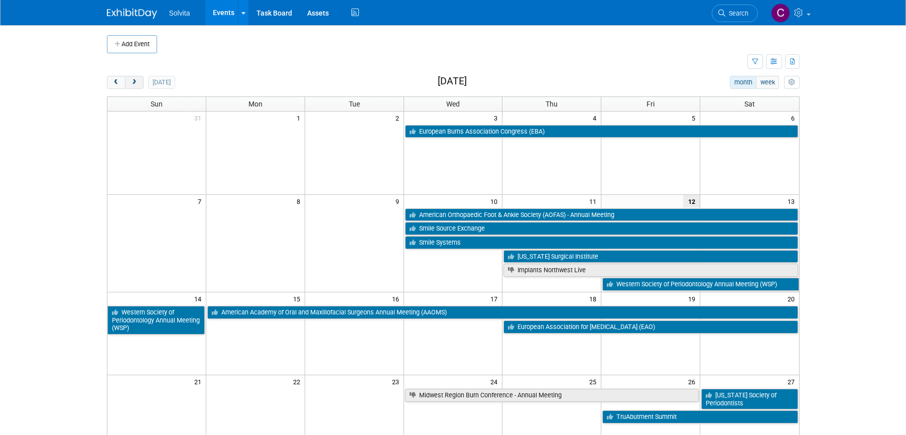
click at [135, 80] on span "next" at bounding box center [134, 82] width 8 height 7
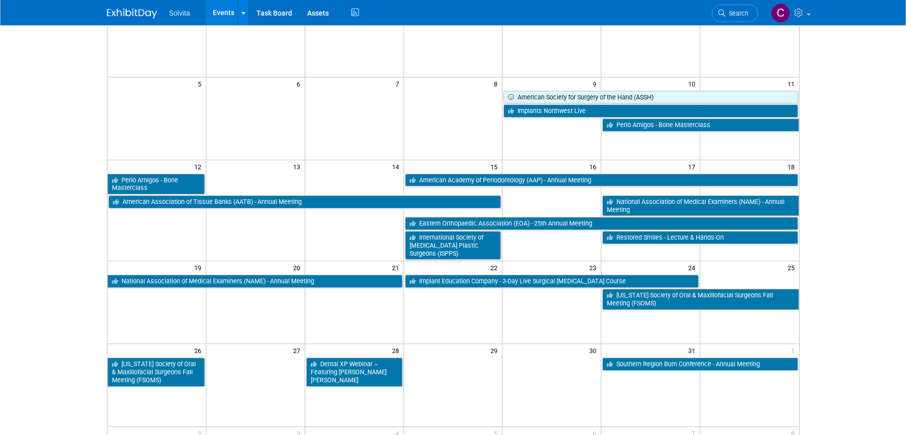
scroll to position [100, 0]
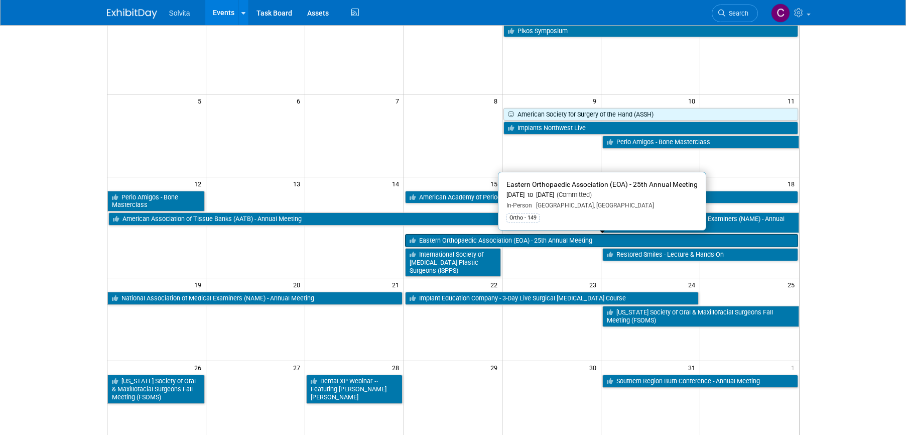
click at [594, 241] on link "Eastern Orthopaedic Association (EOA) - 25th Annual Meeting" at bounding box center [601, 240] width 393 height 13
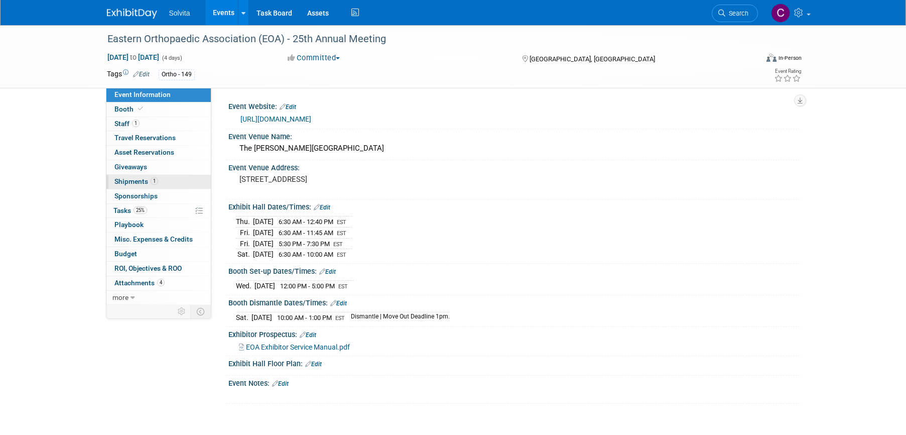
click at [135, 177] on span "Shipments 1" at bounding box center [136, 181] width 44 height 8
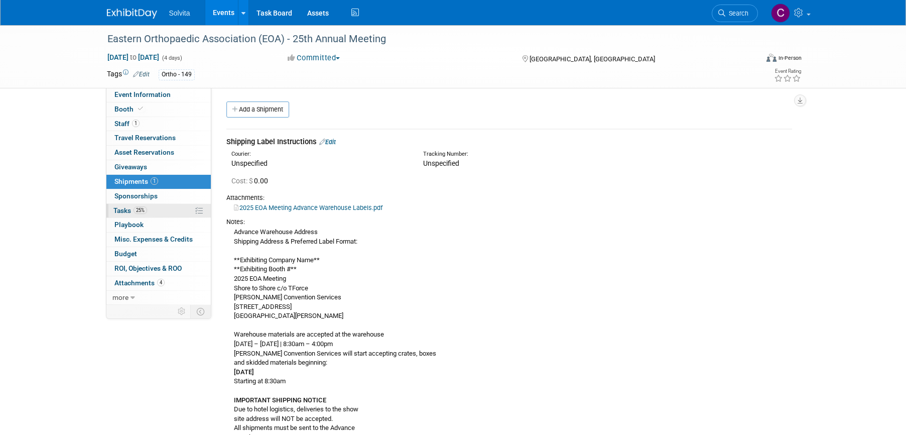
click at [119, 207] on span "Tasks 25%" at bounding box center [130, 210] width 34 height 8
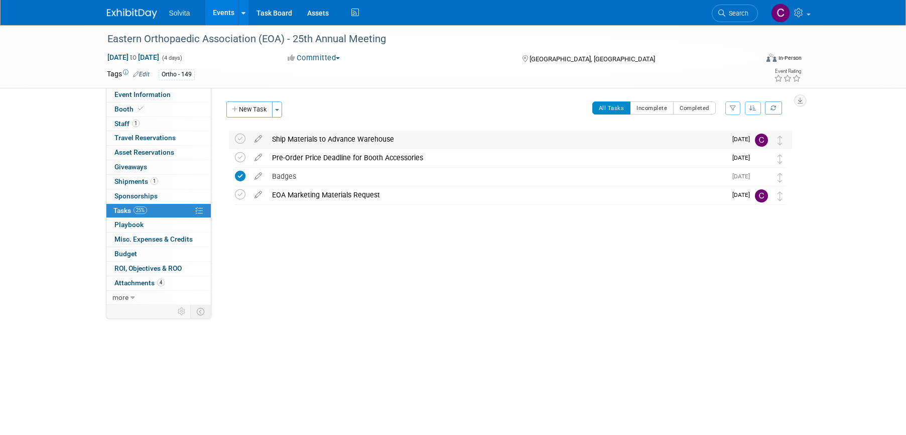
click at [311, 138] on div "Ship Materials to Advance Warehouse" at bounding box center [496, 138] width 459 height 17
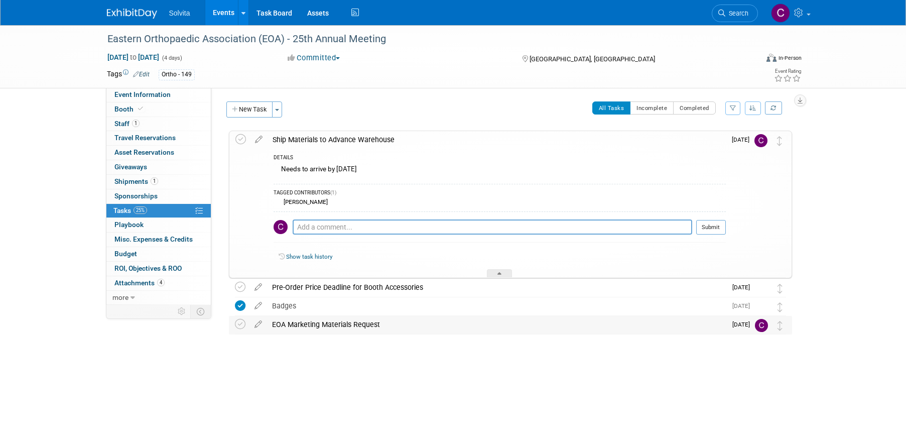
click at [390, 322] on div "EOA Marketing Materials Request" at bounding box center [496, 324] width 459 height 17
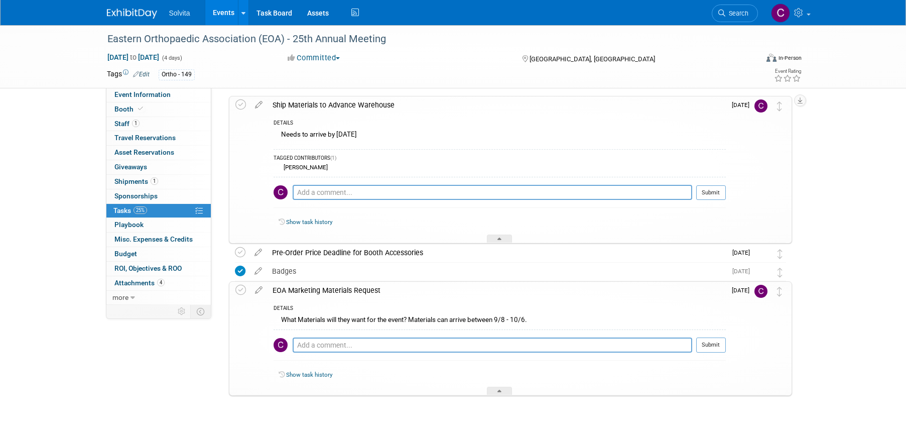
scroll to position [57, 0]
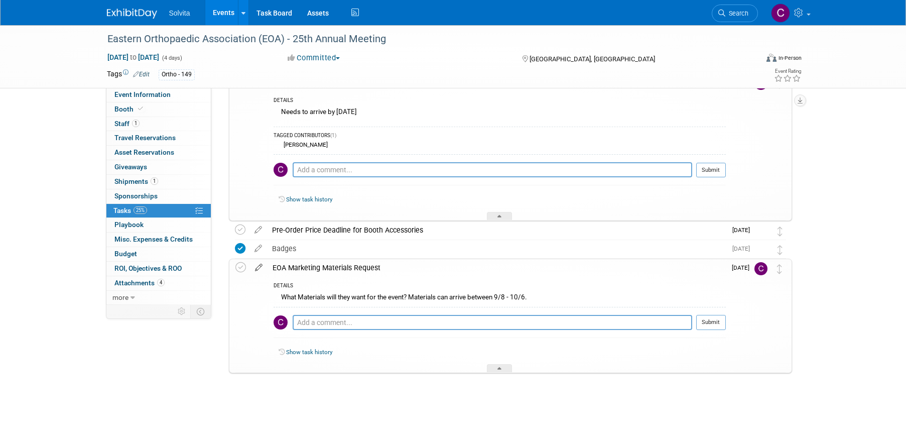
click at [260, 266] on icon at bounding box center [259, 265] width 18 height 13
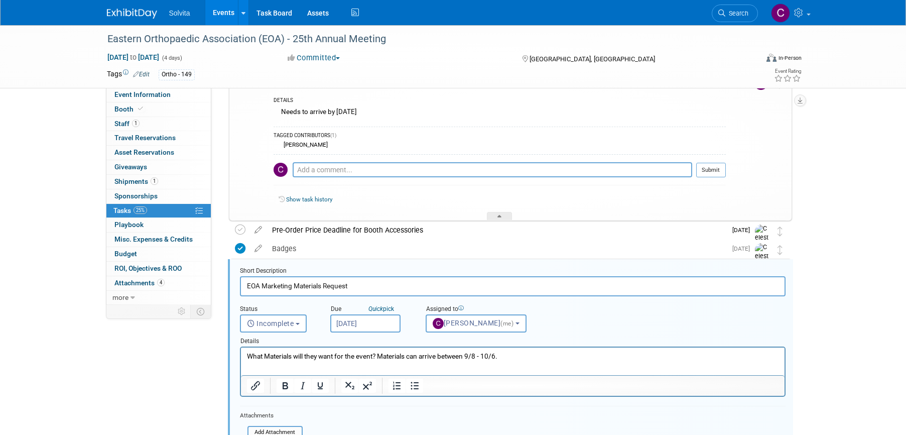
scroll to position [169, 0]
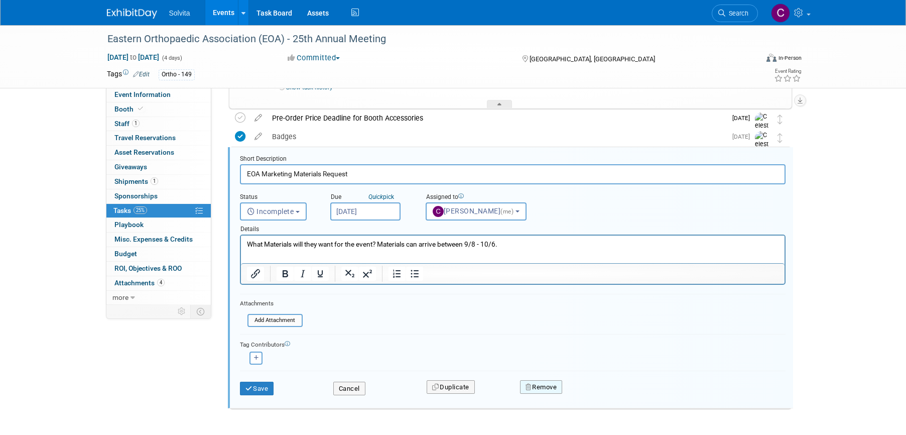
click at [545, 384] on button "Remove" at bounding box center [541, 387] width 43 height 14
click at [598, 396] on link "Yes" at bounding box center [597, 395] width 29 height 16
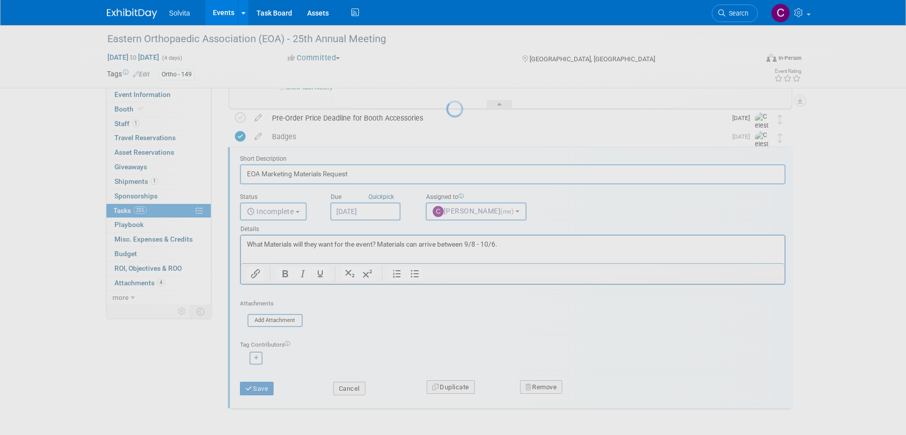
scroll to position [0, 0]
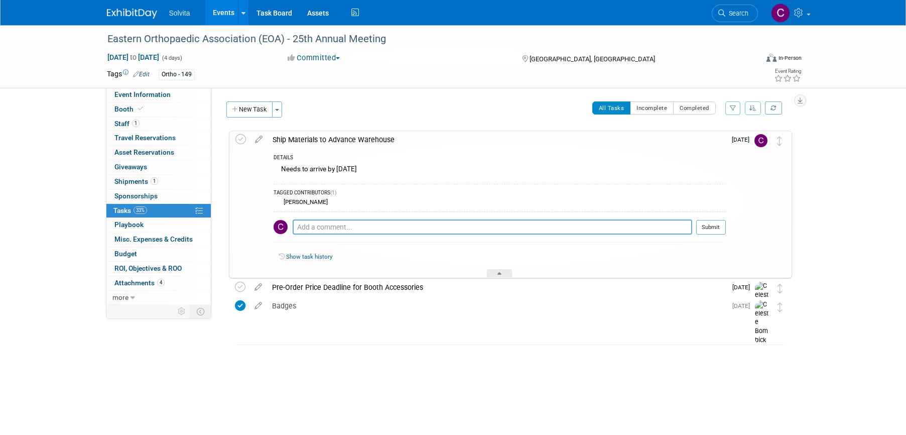
click at [419, 110] on div "All Tasks Incomplete Completed Filter by Assignee -- Select Assignee -- All una…" at bounding box center [540, 111] width 504 height 21
click at [396, 377] on body "Solvita Events Add Event Bulk Upload Events Shareable Event Boards Recently Vie…" at bounding box center [453, 217] width 906 height 435
click at [243, 141] on icon at bounding box center [240, 139] width 11 height 11
click at [447, 114] on div "All Tasks Incomplete Completed Filter by Assignee -- Select Assignee -- All una…" at bounding box center [540, 111] width 504 height 21
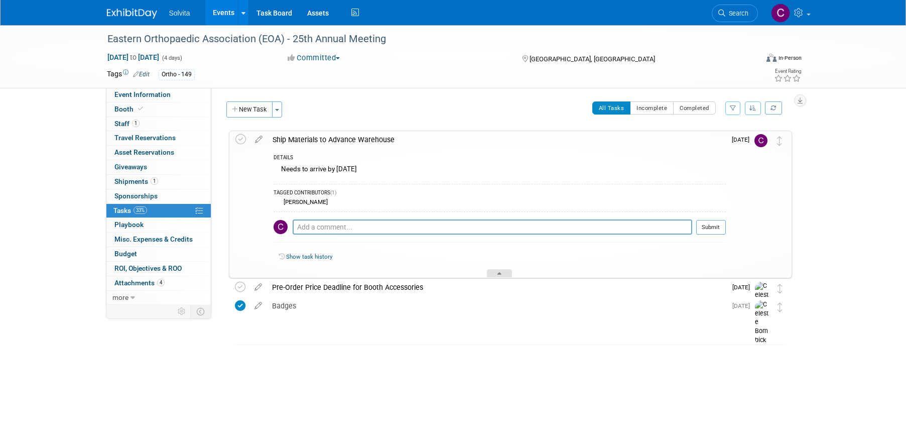
click at [499, 272] on icon at bounding box center [499, 275] width 4 height 6
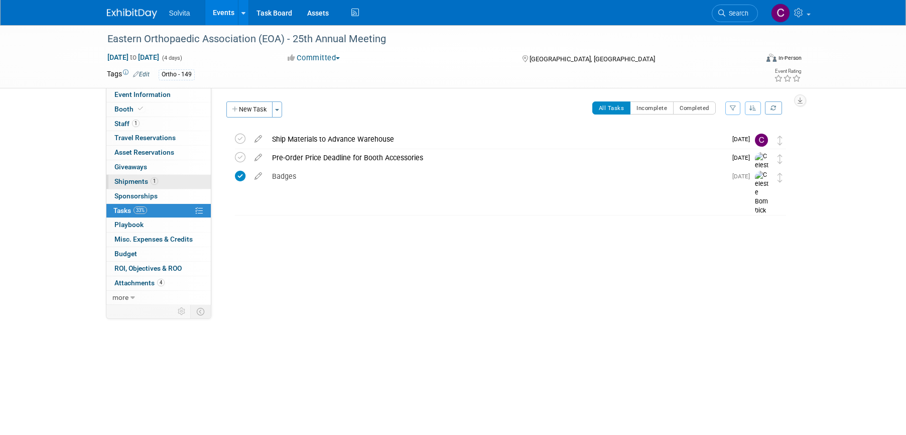
click at [132, 183] on span "Shipments 1" at bounding box center [136, 181] width 44 height 8
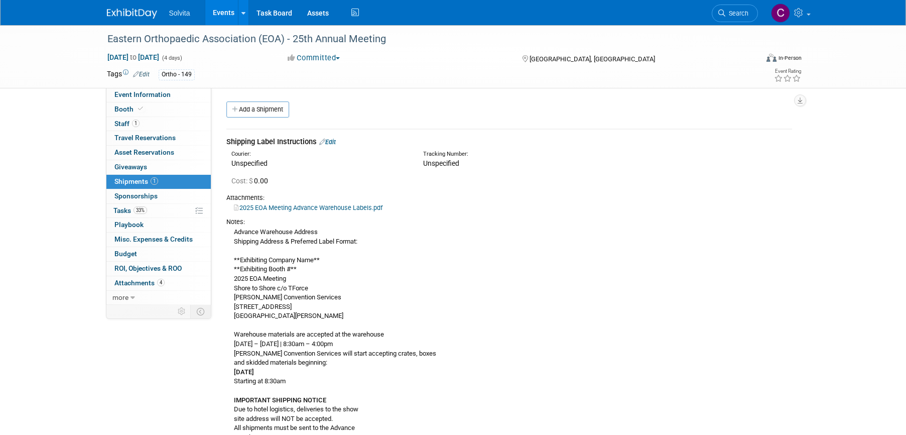
drag, startPoint x: 218, startPoint y: 14, endPoint x: 420, endPoint y: 70, distance: 209.6
click at [420, 70] on div "Ortho - 149" at bounding box center [421, 74] width 525 height 11
click at [248, 109] on link "Add a Shipment" at bounding box center [257, 109] width 63 height 16
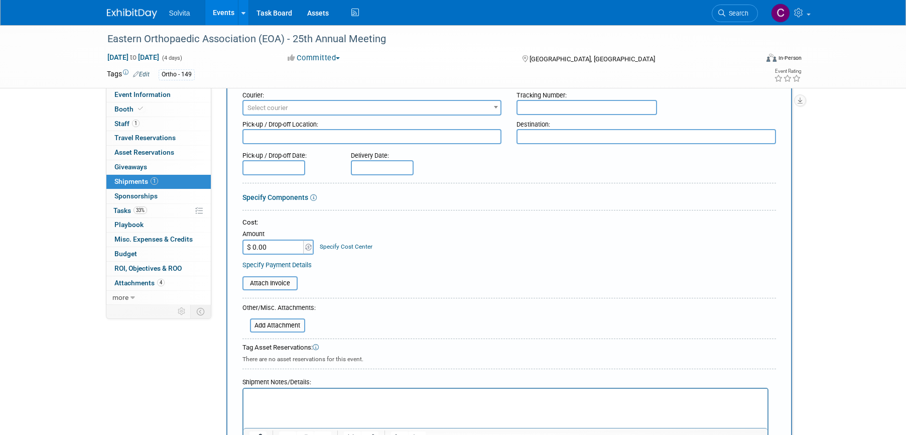
scroll to position [201, 0]
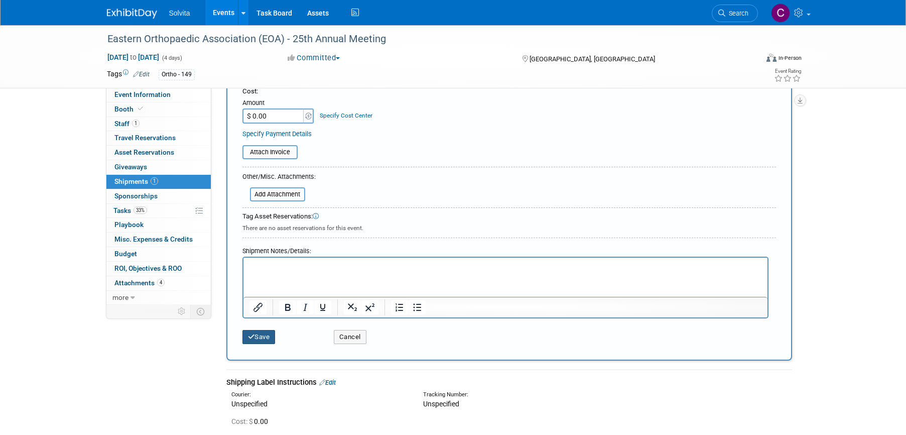
type input "Matthew already has a table cover."
click at [268, 334] on button "Save" at bounding box center [258, 337] width 33 height 14
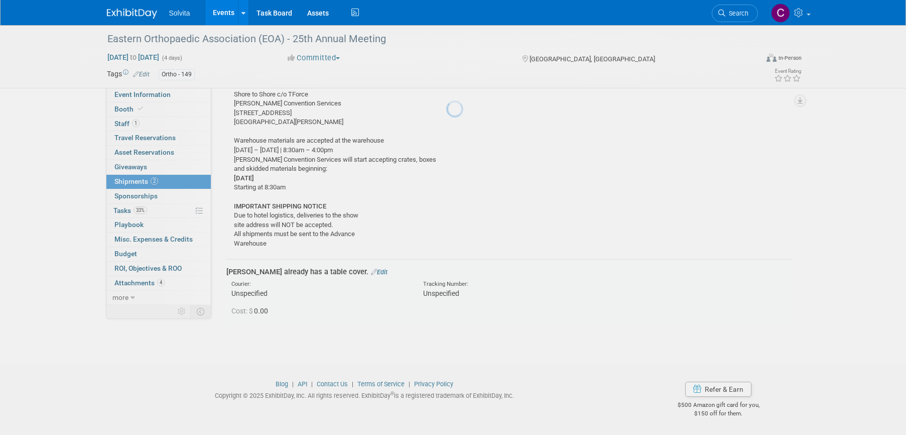
scroll to position [194, 0]
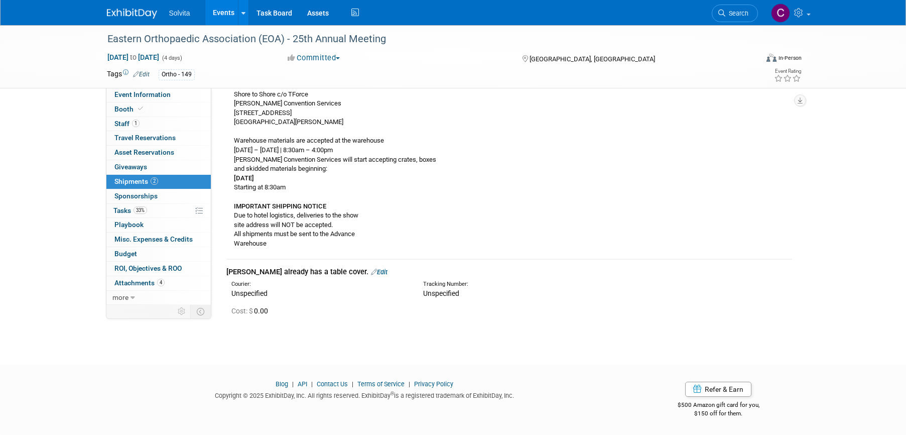
click at [220, 9] on link "Events" at bounding box center [223, 12] width 37 height 25
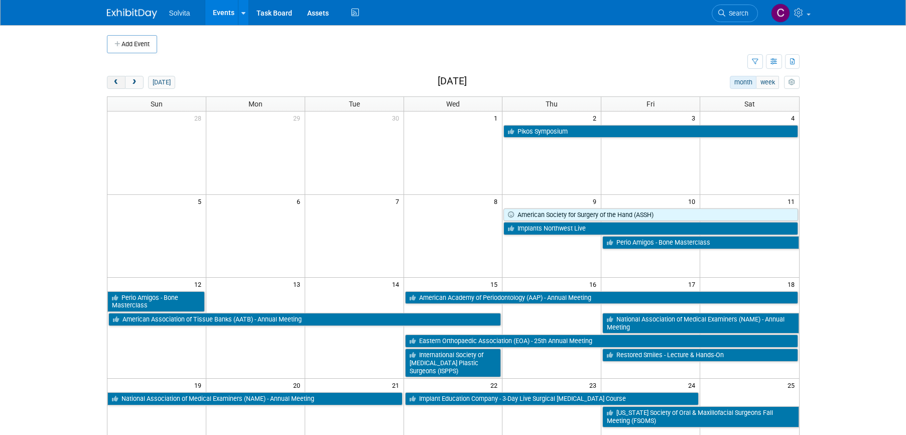
click at [112, 82] on span "prev" at bounding box center [116, 82] width 8 height 7
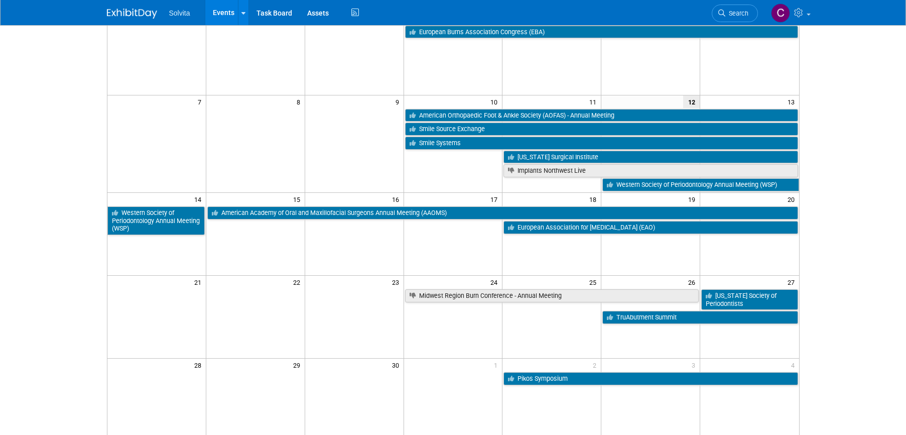
scroll to position [100, 0]
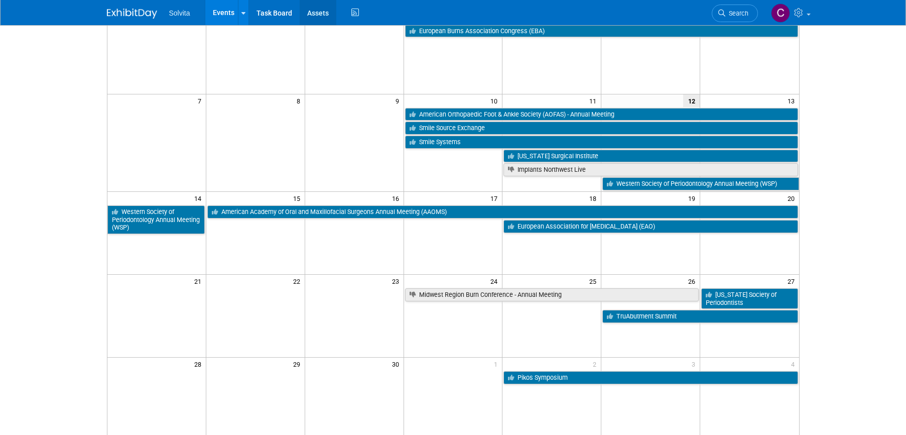
click at [323, 13] on link "Assets" at bounding box center [318, 12] width 37 height 25
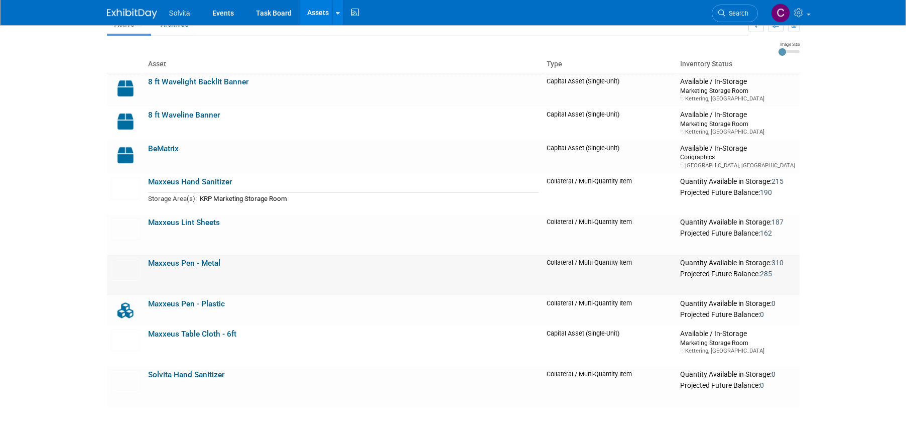
scroll to position [100, 0]
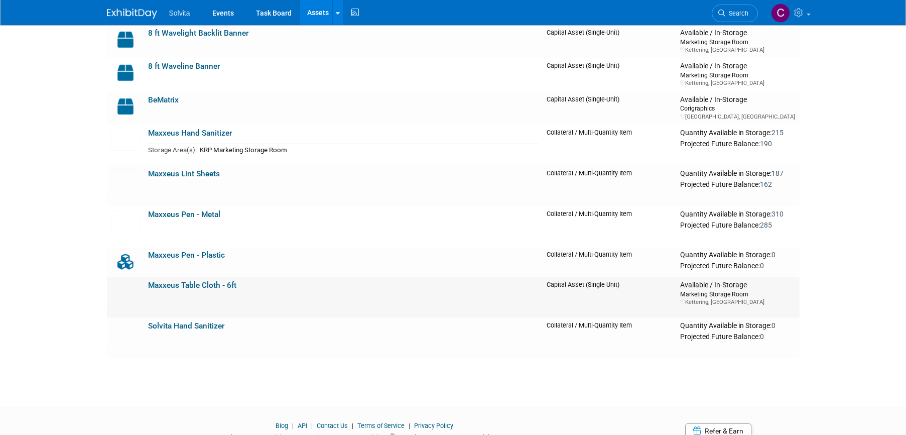
click at [205, 285] on link "Maxxeus Table Cloth - 6ft" at bounding box center [192, 285] width 88 height 9
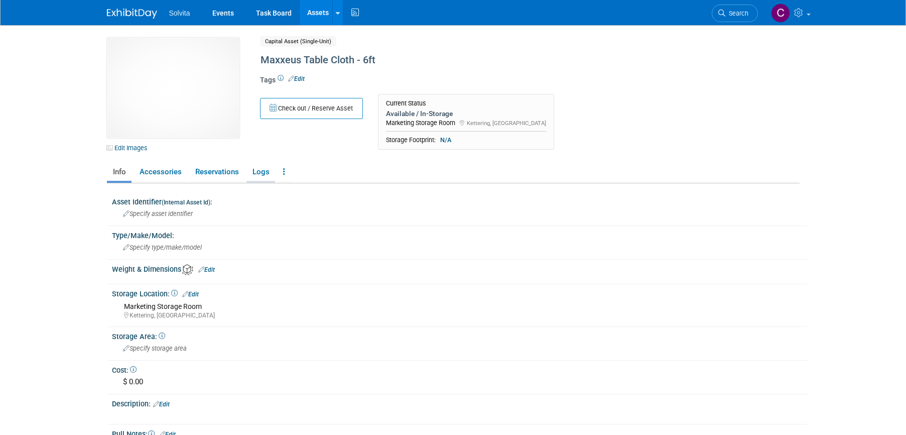
click at [260, 170] on link "Logs" at bounding box center [260, 172] width 29 height 18
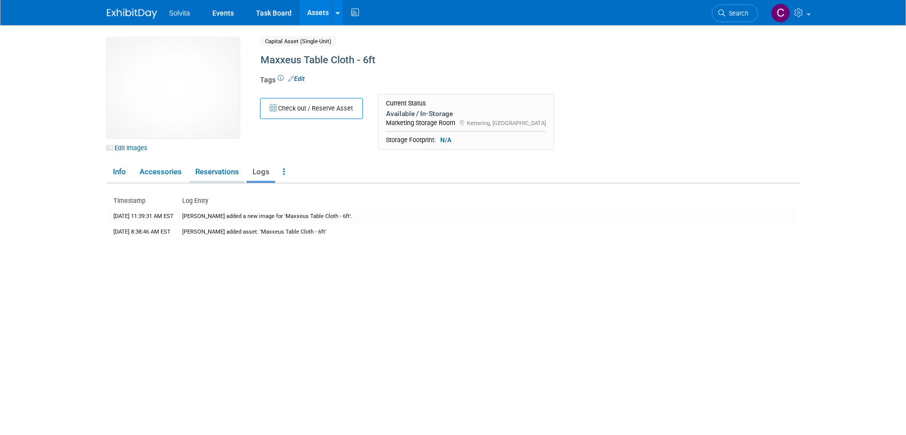
click at [224, 173] on link "Reservations" at bounding box center [216, 172] width 55 height 18
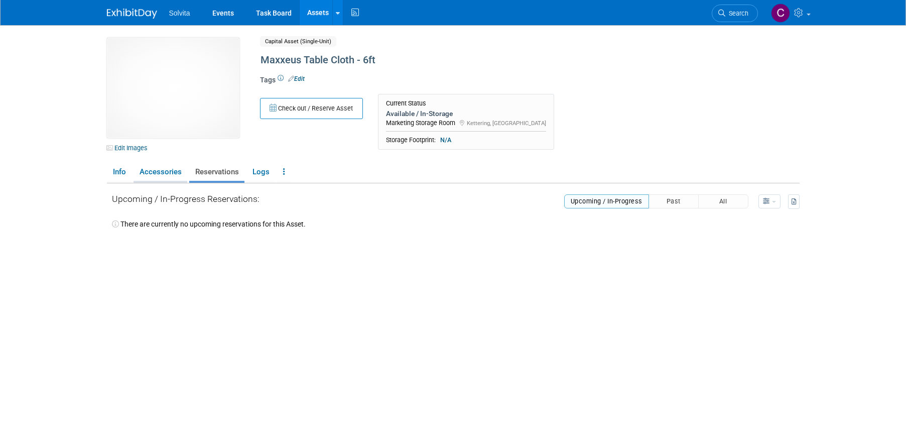
click at [147, 171] on link "Accessories" at bounding box center [161, 172] width 54 height 18
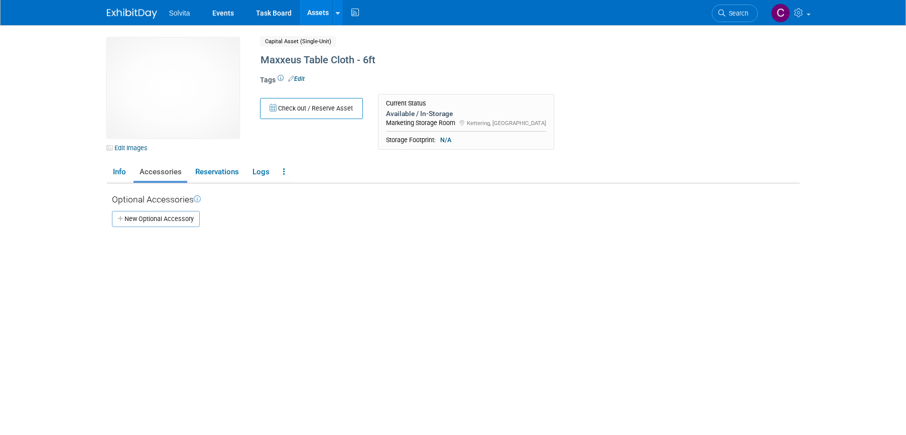
click at [421, 112] on div "Available / In-Storage" at bounding box center [466, 113] width 160 height 9
click at [312, 43] on span "Capital Asset (Single-Unit)" at bounding box center [298, 41] width 76 height 11
click at [319, 43] on span "Capital Asset (Single-Unit)" at bounding box center [298, 41] width 76 height 11
click at [286, 40] on span "Capital Asset (Single-Unit)" at bounding box center [298, 41] width 76 height 11
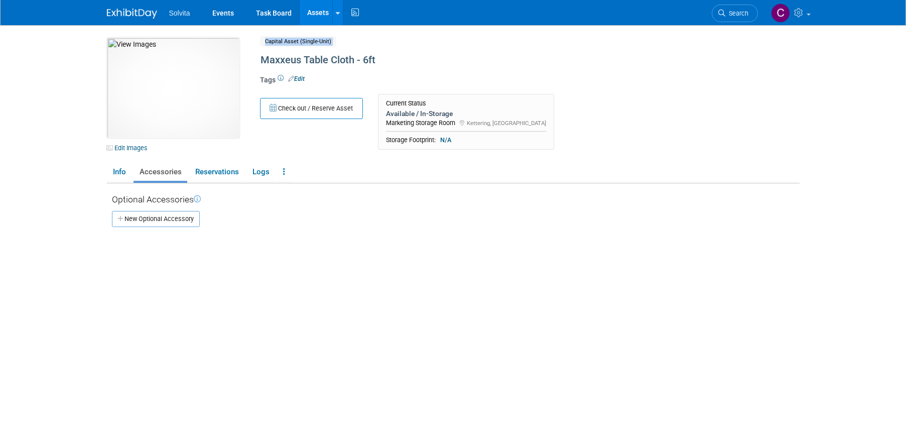
click at [286, 40] on span "Capital Asset (Single-Unit)" at bounding box center [298, 41] width 76 height 11
drag, startPoint x: 286, startPoint y: 40, endPoint x: 304, endPoint y: 216, distance: 177.1
click at [312, 213] on div "New Optional Accessory" at bounding box center [456, 219] width 688 height 16
click at [286, 172] on link at bounding box center [284, 172] width 14 height 18
click at [335, 157] on div "10030753-10714705-884bb4e3-c3c0-4960-ac27-f22fd3c42ba2.jpg Edit Images Capital …" at bounding box center [453, 230] width 693 height 384
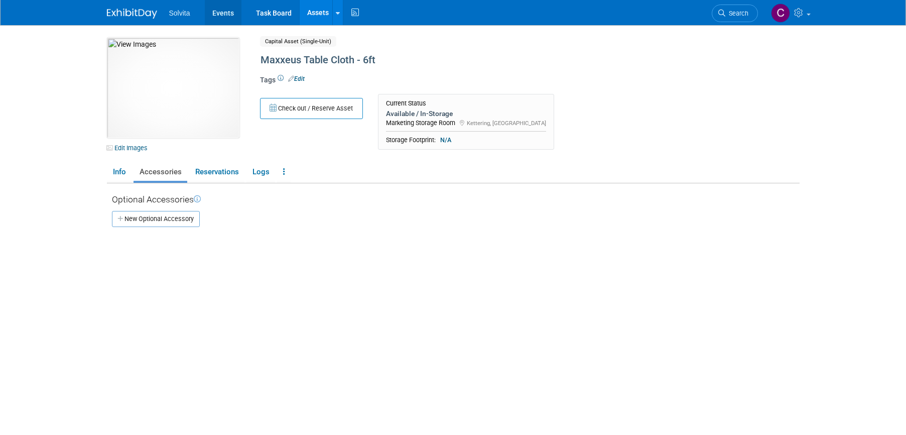
click at [221, 14] on link "Events" at bounding box center [223, 12] width 37 height 25
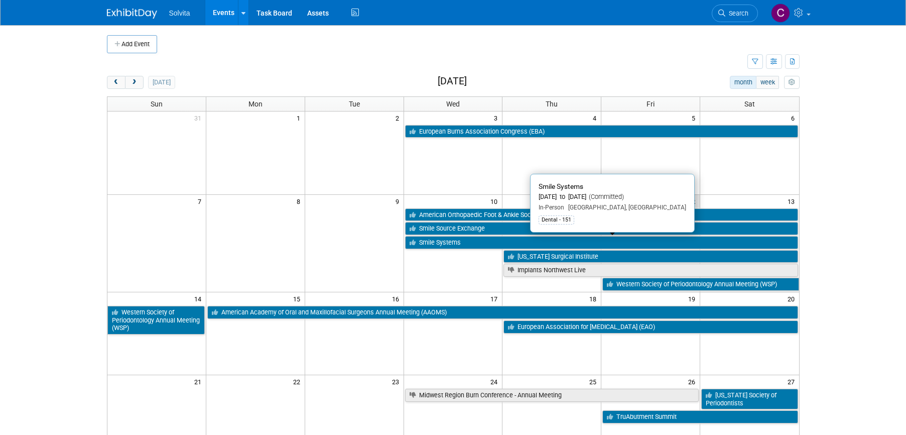
drag, startPoint x: 463, startPoint y: 242, endPoint x: 289, endPoint y: 252, distance: 173.9
click at [289, 252] on td at bounding box center [255, 248] width 99 height 83
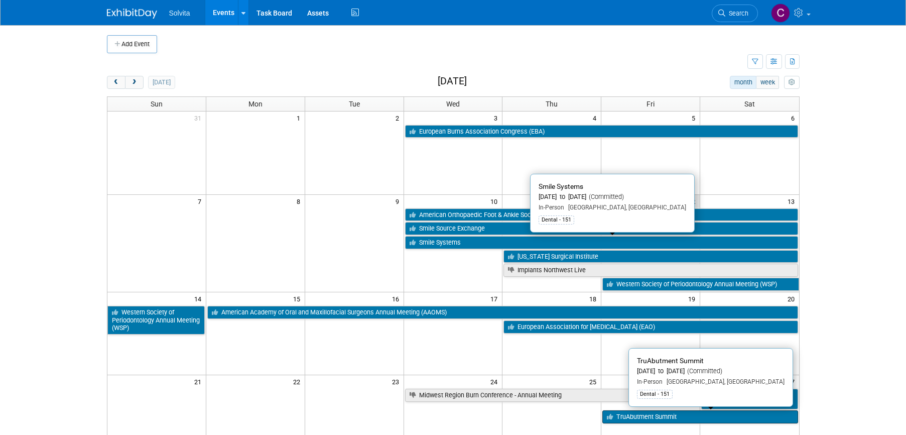
click at [681, 416] on link "TruAbutment Summit" at bounding box center [699, 416] width 195 height 13
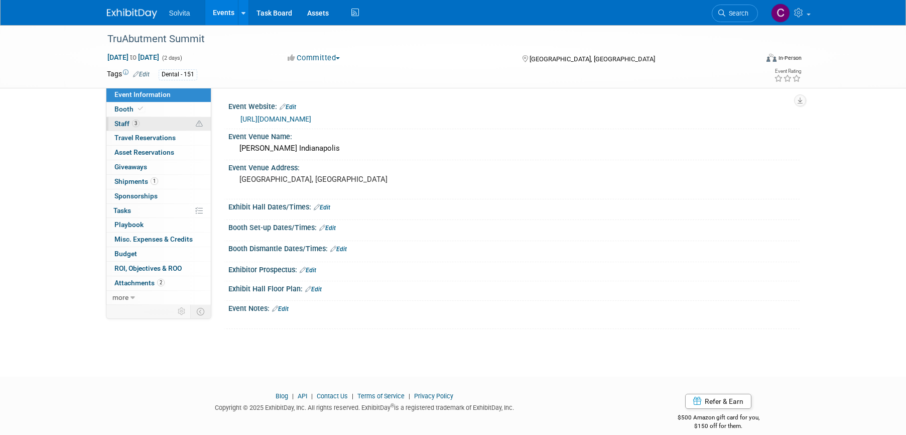
click at [116, 121] on span "Staff 3" at bounding box center [126, 123] width 25 height 8
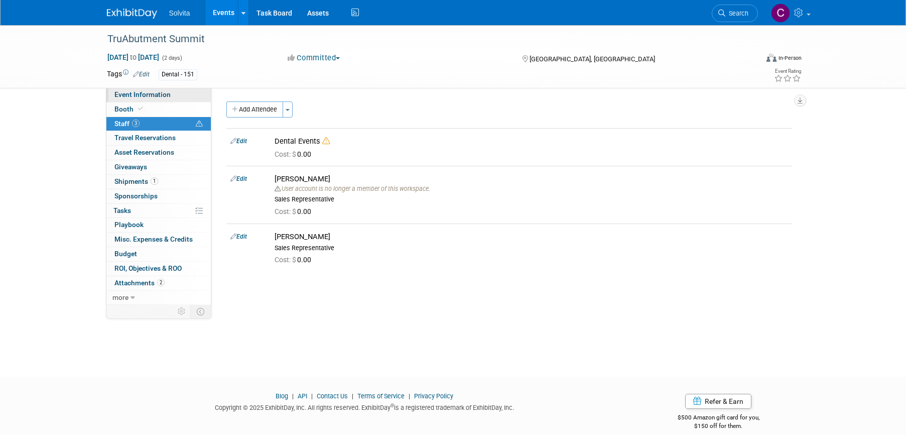
click at [131, 97] on span "Event Information" at bounding box center [142, 94] width 56 height 8
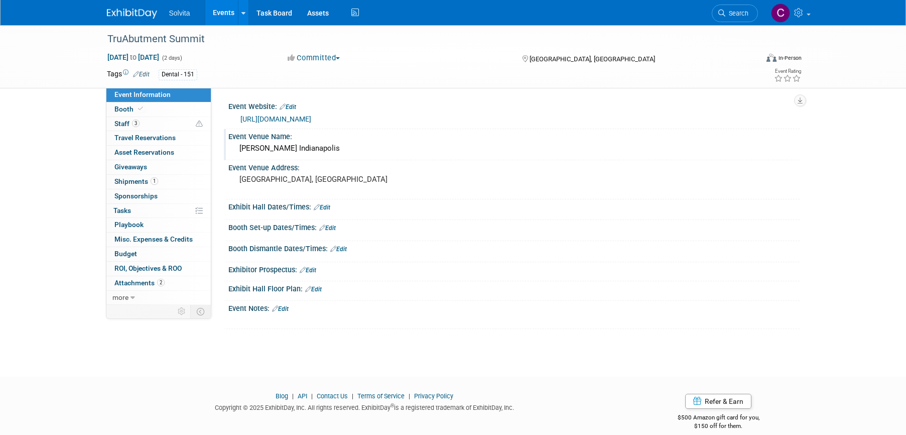
drag, startPoint x: 239, startPoint y: 147, endPoint x: 323, endPoint y: 148, distance: 83.8
click at [323, 148] on div "[PERSON_NAME] Indianapolis" at bounding box center [514, 149] width 556 height 16
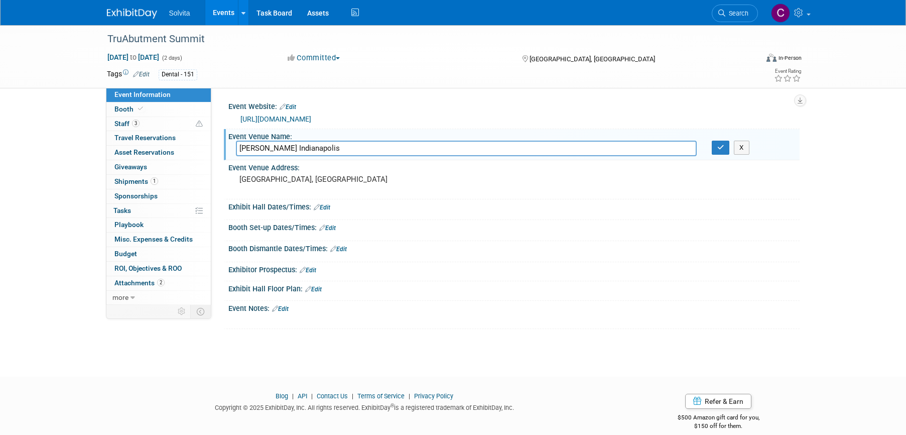
drag, startPoint x: 321, startPoint y: 155, endPoint x: 218, endPoint y: 152, distance: 103.4
click at [218, 152] on div "Event Website: Edit [URL][DOMAIN_NAME] Event Venue Name: [PERSON_NAME] Indianap…" at bounding box center [505, 196] width 588 height 217
click at [721, 148] on icon "button" at bounding box center [720, 147] width 7 height 7
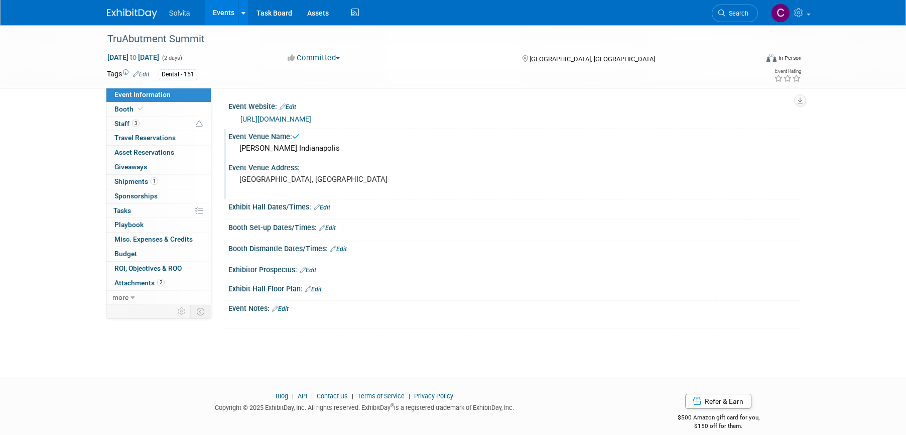
click at [382, 181] on pre "[GEOGRAPHIC_DATA], [GEOGRAPHIC_DATA]" at bounding box center [347, 179] width 216 height 9
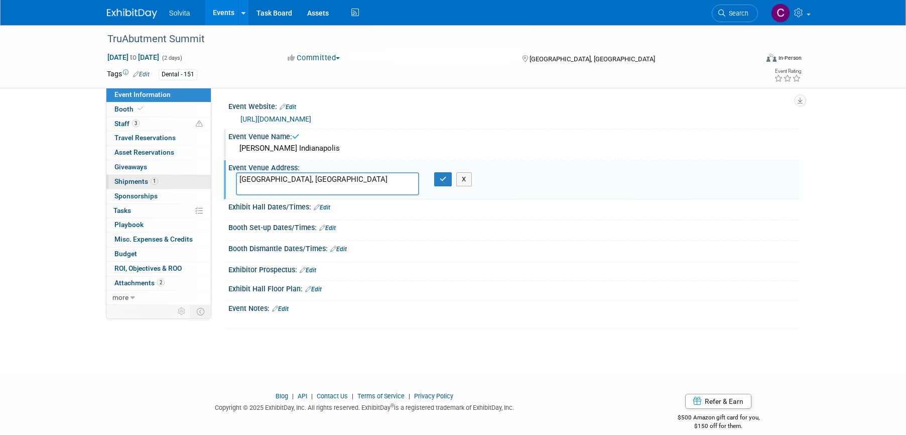
drag, startPoint x: 311, startPoint y: 182, endPoint x: 198, endPoint y: 179, distance: 113.0
click at [198, 179] on div "Event Information Event Info Booth Booth 3 Staff 3 Staff 0 Travel Reservations …" at bounding box center [453, 177] width 708 height 304
click at [334, 179] on textarea "[STREET_ADDRESS][US_STATE]" at bounding box center [327, 183] width 183 height 23
click at [333, 179] on textarea "[STREET_ADDRESS][US_STATE]" at bounding box center [327, 183] width 183 height 23
type textarea "[STREET_ADDRESS][US_STATE]"
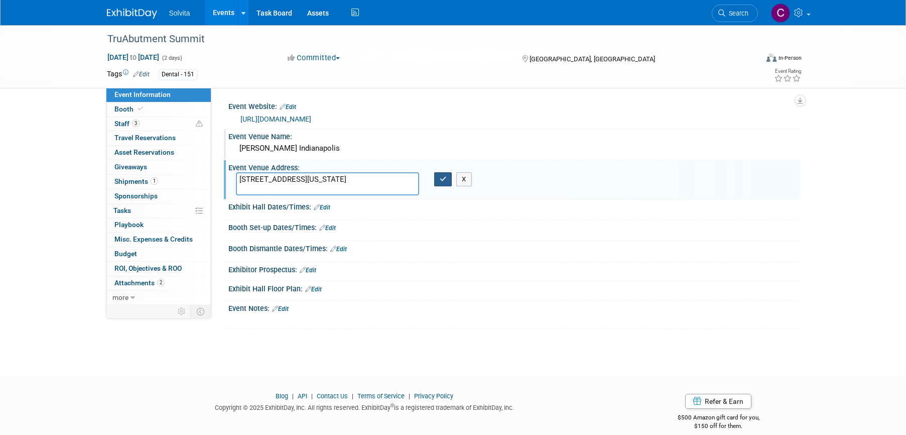
click at [441, 179] on icon "button" at bounding box center [443, 179] width 7 height 7
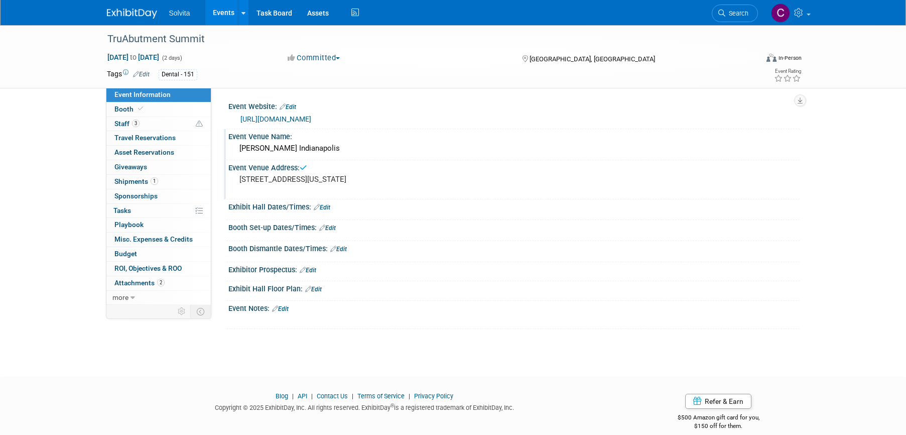
click at [311, 115] on link "[URL][DOMAIN_NAME]" at bounding box center [275, 119] width 71 height 8
click at [327, 204] on link "Edit" at bounding box center [322, 207] width 17 height 7
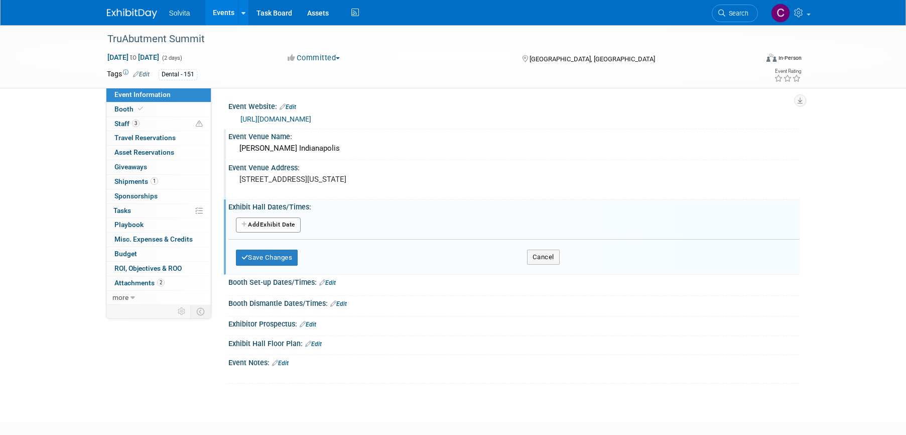
click at [287, 220] on button "Add Another Exhibit Date" at bounding box center [268, 224] width 65 height 15
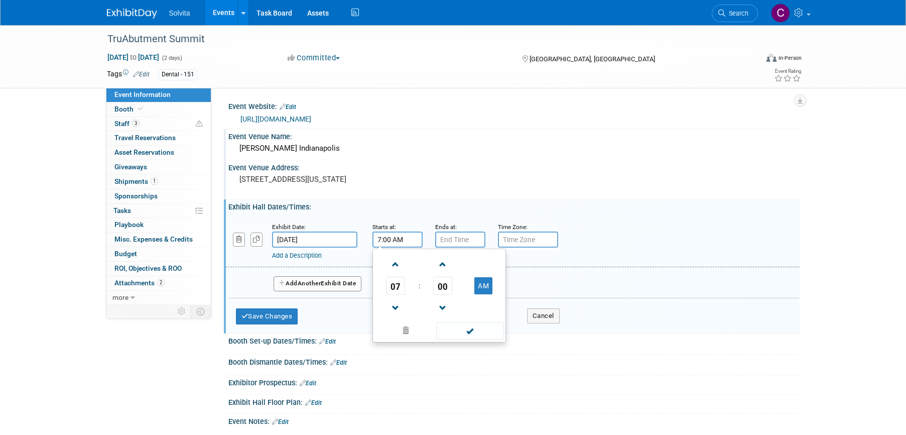
click at [385, 236] on input "7:00 AM" at bounding box center [397, 239] width 50 height 16
click at [442, 287] on span "00" at bounding box center [442, 286] width 19 height 18
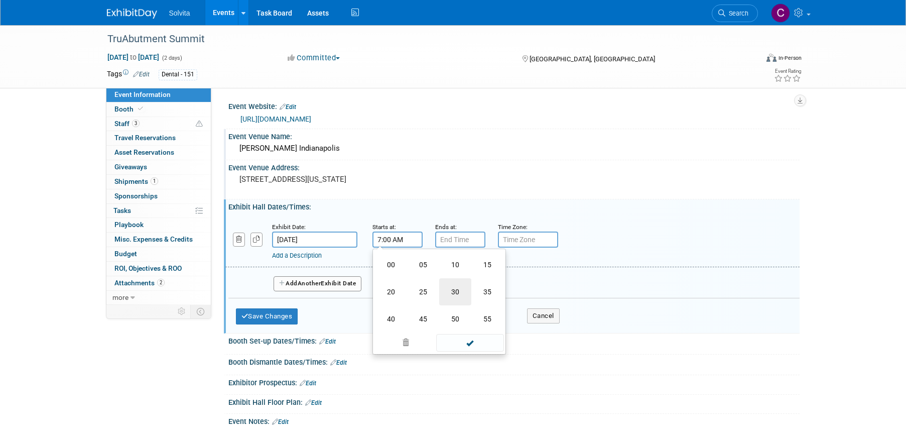
click at [457, 293] on td "30" at bounding box center [455, 291] width 32 height 27
type input "7:30 AM"
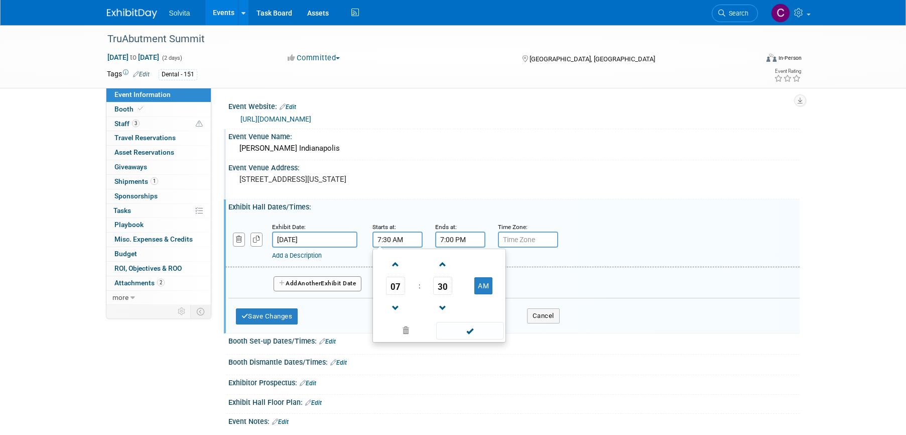
click at [452, 237] on input "7:00 PM" at bounding box center [460, 239] width 50 height 16
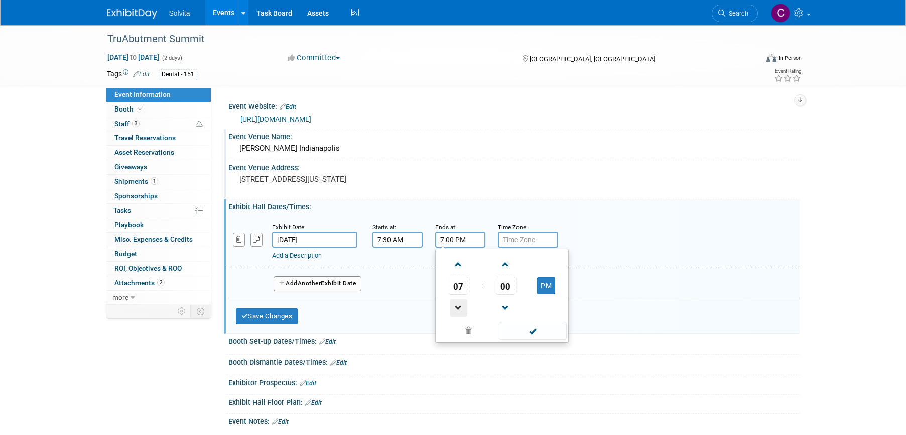
click at [461, 309] on span at bounding box center [459, 308] width 18 height 18
click at [510, 291] on span "00" at bounding box center [505, 286] width 19 height 18
click at [522, 293] on td "30" at bounding box center [518, 291] width 32 height 27
type input "5:30 PM"
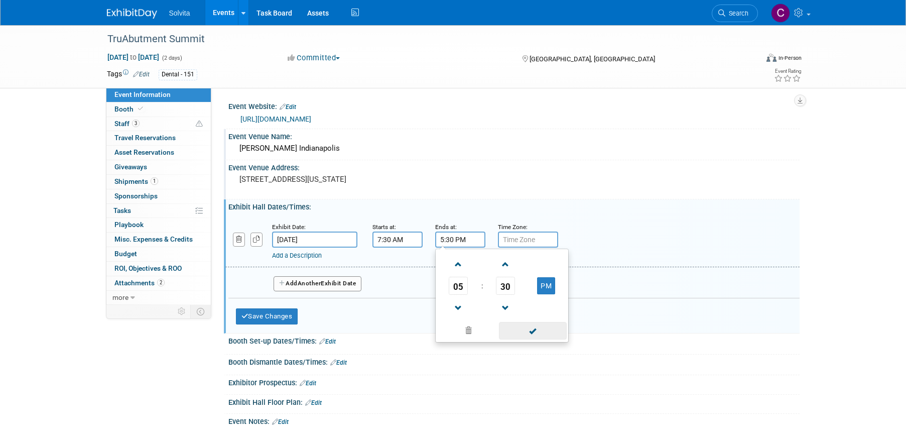
click at [517, 331] on span at bounding box center [533, 331] width 68 height 18
click at [301, 253] on link "Add a Description" at bounding box center [297, 255] width 50 height 8
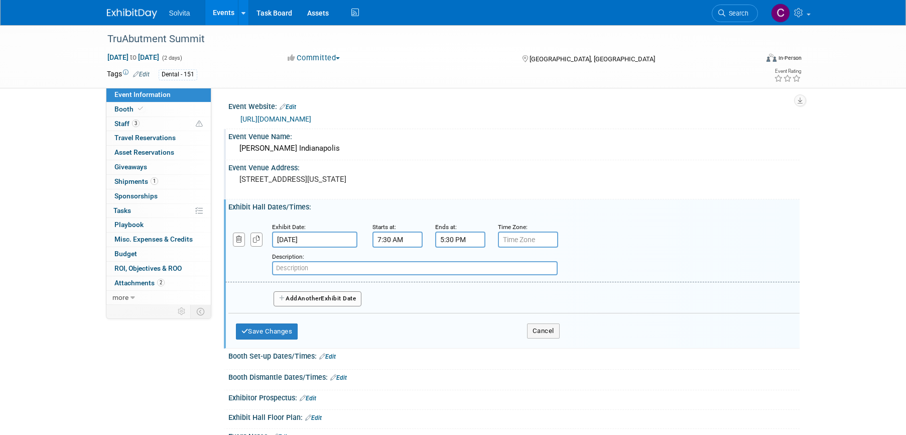
click at [321, 264] on input "text" at bounding box center [415, 268] width 286 height 14
type input "Artsgarden Gala 6-8pm"
click at [309, 299] on span "Another" at bounding box center [310, 298] width 24 height 7
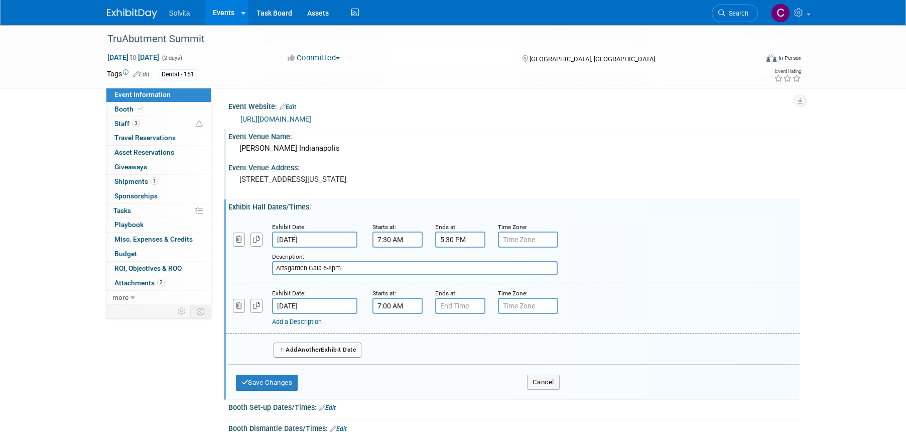
click at [387, 305] on input "7:00 AM" at bounding box center [397, 306] width 50 height 16
click at [435, 347] on span "00" at bounding box center [442, 352] width 19 height 18
click at [452, 362] on td "30" at bounding box center [455, 357] width 32 height 27
type input "7:30 AM"
click at [451, 304] on input "7:00 PM" at bounding box center [460, 306] width 50 height 16
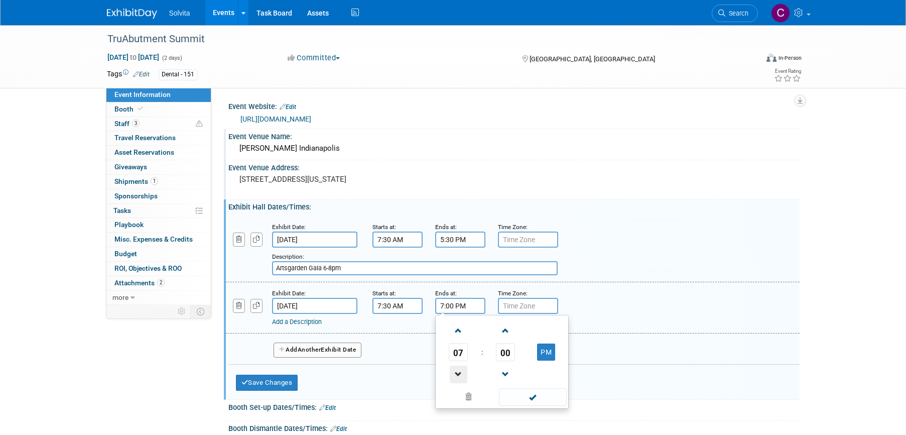
click at [459, 372] on span at bounding box center [459, 374] width 18 height 18
click at [498, 355] on span "00" at bounding box center [505, 352] width 19 height 18
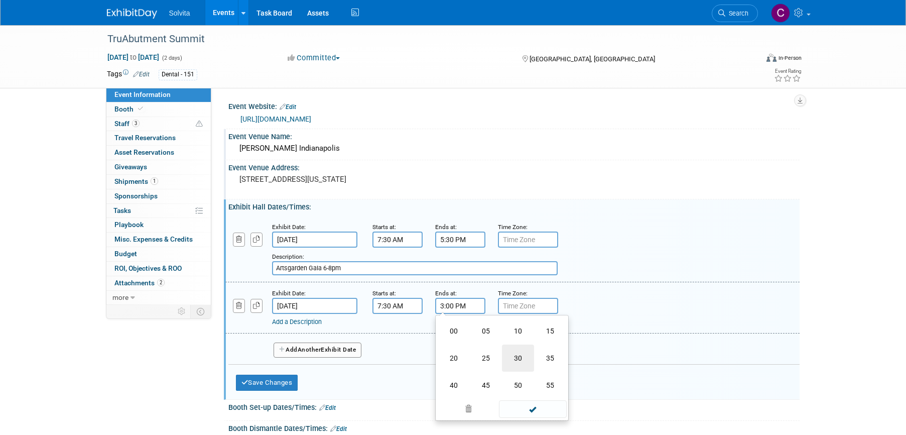
click at [516, 363] on td "30" at bounding box center [518, 357] width 32 height 27
type input "3:30 PM"
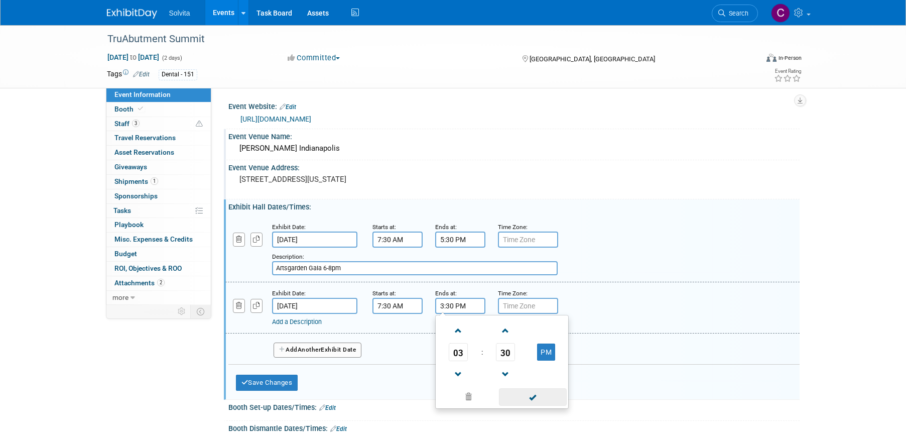
click at [521, 398] on span at bounding box center [533, 397] width 68 height 18
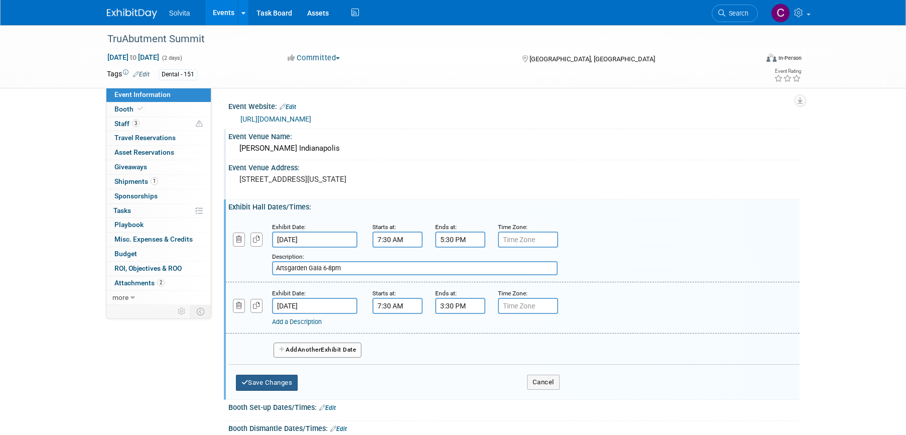
click at [272, 384] on button "Save Changes" at bounding box center [267, 382] width 62 height 16
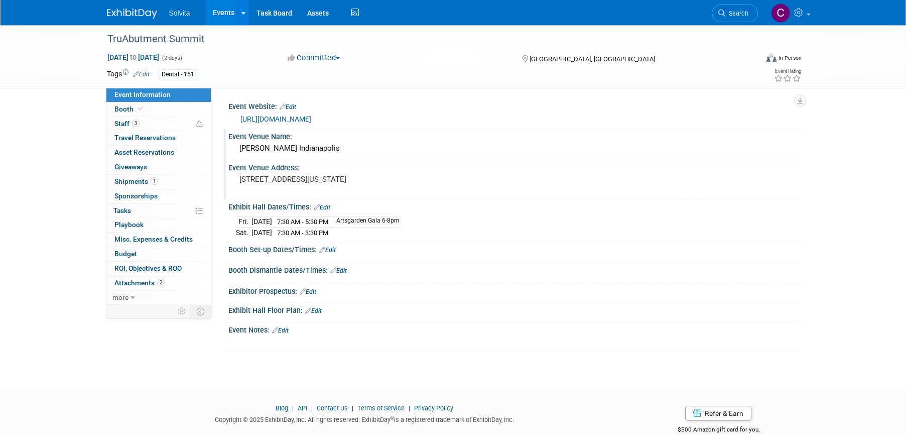
click at [322, 231] on span "7:30 AM - 3:30 PM" at bounding box center [302, 233] width 51 height 8
click at [323, 209] on link "Edit" at bounding box center [322, 207] width 17 height 7
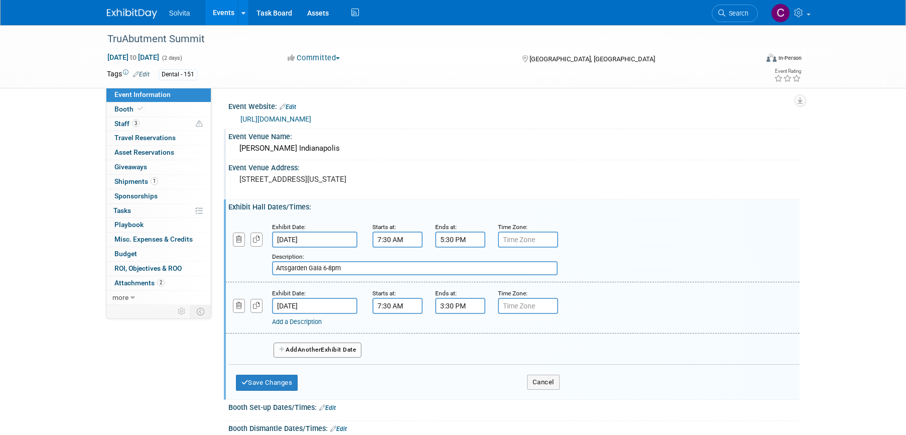
click at [308, 323] on link "Add a Description" at bounding box center [297, 322] width 50 height 8
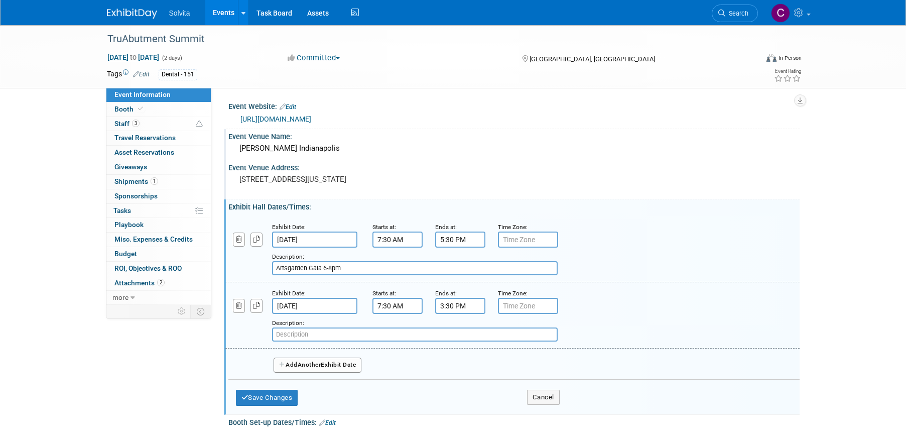
click at [334, 330] on input "text" at bounding box center [415, 334] width 286 height 14
type input "Closing Ceremony 6-8pm"
click at [276, 396] on button "Save Changes" at bounding box center [267, 397] width 62 height 16
